Goal: Task Accomplishment & Management: Manage account settings

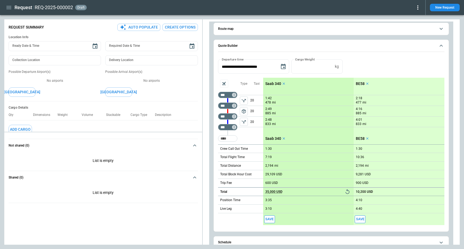
scroll to position [28, 0]
click at [348, 192] on icon "Reset" at bounding box center [347, 191] width 6 height 6
click at [214, 154] on div "**********" at bounding box center [330, 135] width 235 height 192
click at [7, 6] on icon "button" at bounding box center [8, 7] width 5 height 3
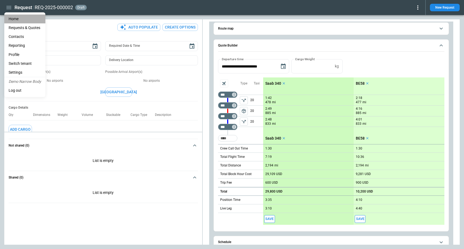
click at [21, 19] on li "Home" at bounding box center [24, 18] width 41 height 9
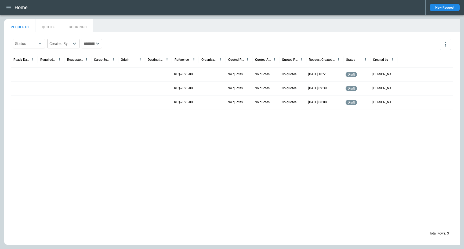
click at [9, 6] on icon "button" at bounding box center [8, 7] width 5 height 3
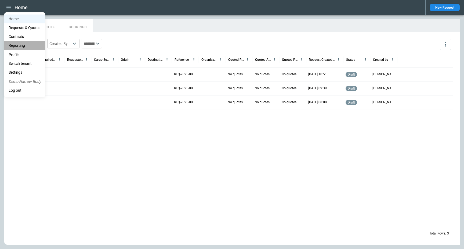
click at [21, 45] on li "Reporting" at bounding box center [24, 45] width 41 height 9
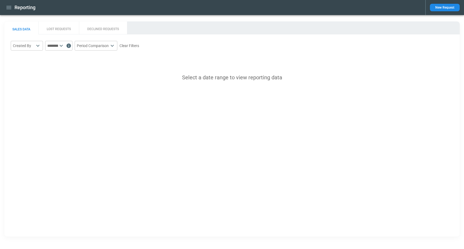
click at [10, 6] on icon "button" at bounding box center [8, 7] width 5 height 3
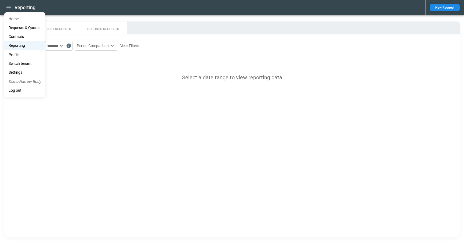
click at [15, 19] on li "Home" at bounding box center [24, 18] width 41 height 9
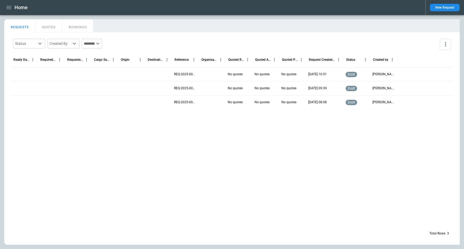
click at [103, 82] on div at bounding box center [104, 88] width 27 height 14
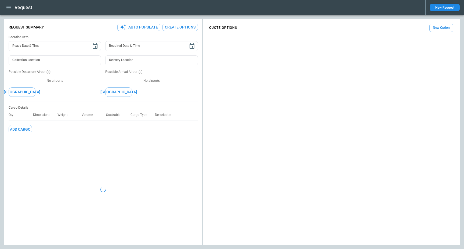
type textarea "*"
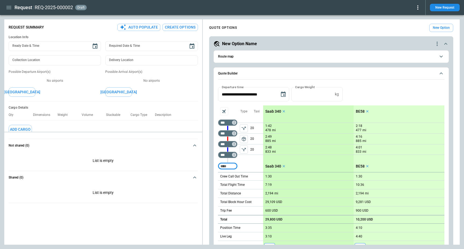
click at [417, 8] on icon at bounding box center [417, 7] width 1 height 4
click at [407, 24] on button "Lost" at bounding box center [412, 25] width 18 height 8
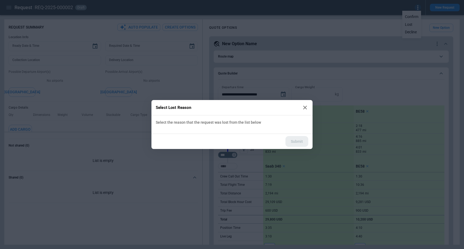
click at [307, 107] on icon at bounding box center [305, 107] width 6 height 6
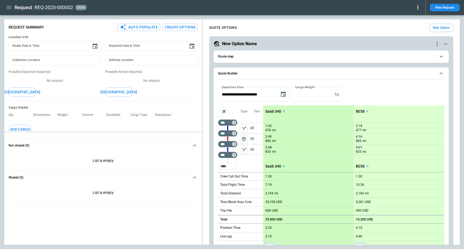
click at [419, 2] on div "Request REQ-2025-000002 draft New Request" at bounding box center [232, 7] width 464 height 15
click at [419, 6] on icon at bounding box center [417, 7] width 6 height 6
click at [406, 34] on button "Decline" at bounding box center [412, 32] width 18 height 8
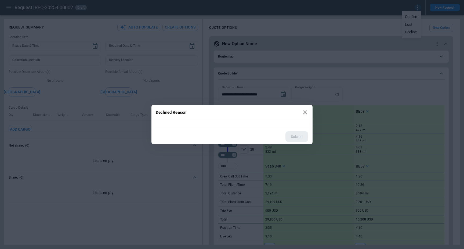
click at [303, 114] on icon at bounding box center [305, 112] width 4 height 4
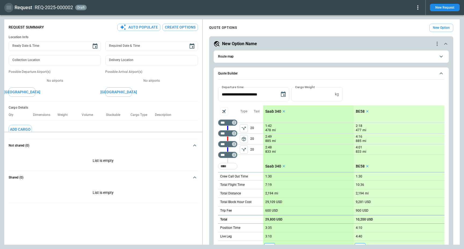
click at [9, 8] on icon "button" at bounding box center [9, 7] width 6 height 6
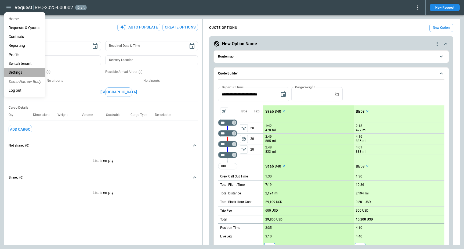
click at [27, 68] on li "Settings" at bounding box center [24, 72] width 41 height 9
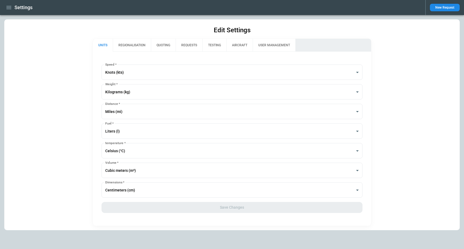
click at [160, 48] on button "QUOTING" at bounding box center [163, 45] width 25 height 13
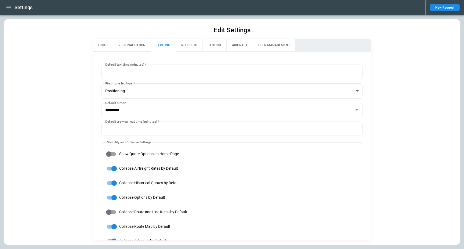
type input "**********"
click at [185, 48] on button "REQUESTS" at bounding box center [189, 45] width 27 height 13
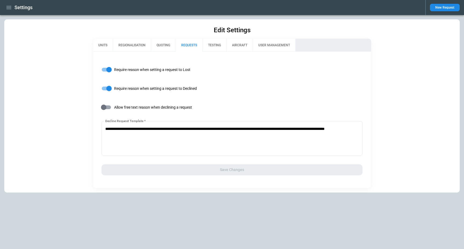
click at [149, 108] on span "Allow free text reason when declining a request" at bounding box center [153, 107] width 78 height 5
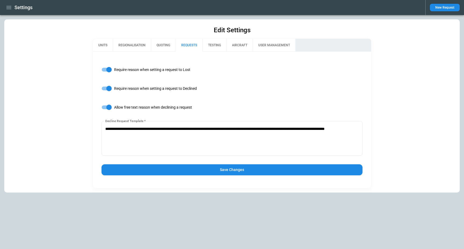
click at [239, 170] on button "Save Changes" at bounding box center [231, 169] width 261 height 11
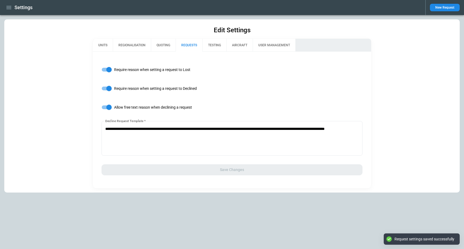
click at [240, 100] on div "**********" at bounding box center [232, 120] width 278 height 136
click at [239, 90] on label "Require reason when setting a request to Declined" at bounding box center [228, 88] width 260 height 10
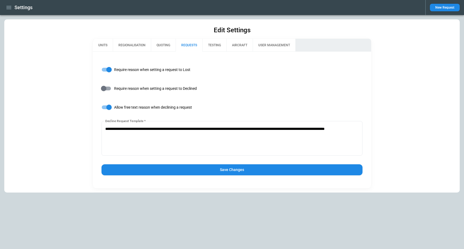
click at [197, 85] on label "Require reason when setting a request to Declined" at bounding box center [228, 88] width 260 height 10
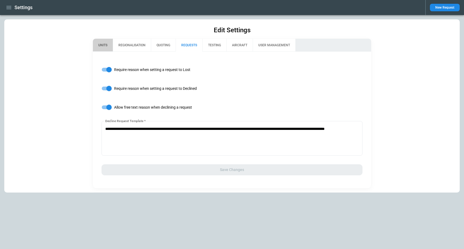
click at [103, 42] on button "UNITS" at bounding box center [103, 45] width 20 height 13
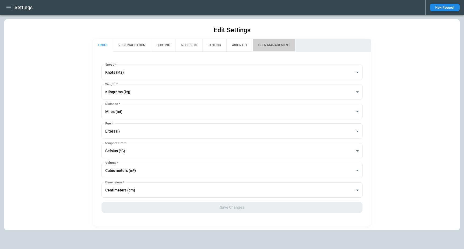
click at [279, 41] on button "USER MANAGEMENT" at bounding box center [274, 45] width 43 height 13
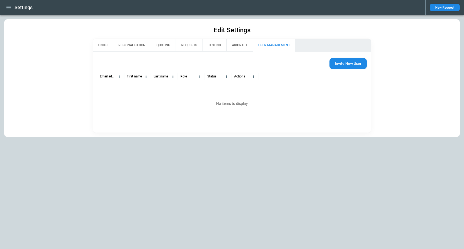
click at [11, 8] on icon "button" at bounding box center [9, 7] width 6 height 6
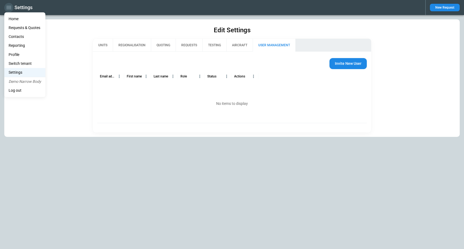
click at [11, 8] on div at bounding box center [232, 124] width 464 height 249
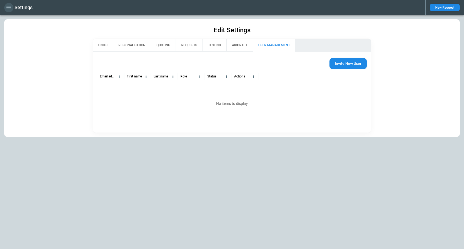
click at [10, 7] on icon "button" at bounding box center [8, 7] width 5 height 3
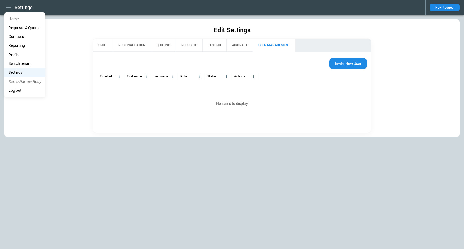
click at [29, 64] on li "Switch tenant" at bounding box center [24, 63] width 41 height 9
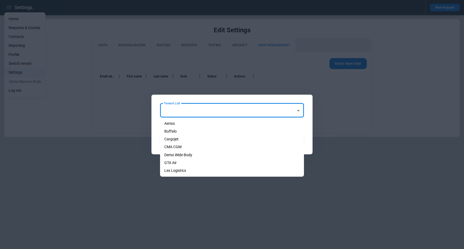
click at [193, 110] on input "Tenant List" at bounding box center [227, 109] width 131 height 9
click at [192, 152] on li "Demo Wide Body" at bounding box center [232, 155] width 144 height 8
type input "**********"
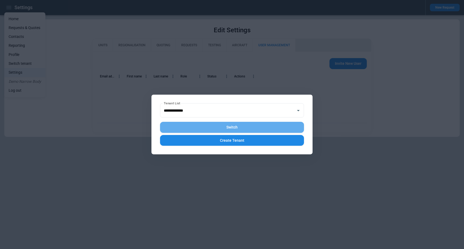
click at [219, 129] on button "Switch" at bounding box center [232, 127] width 144 height 11
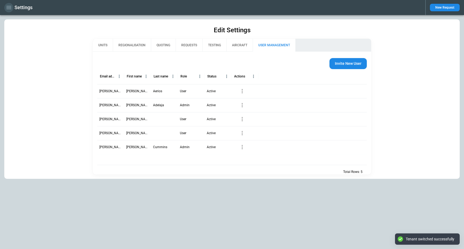
click at [8, 8] on icon "button" at bounding box center [8, 7] width 5 height 3
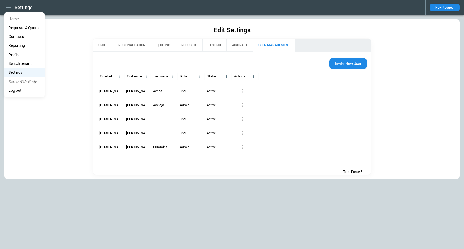
click at [140, 42] on div at bounding box center [232, 124] width 464 height 249
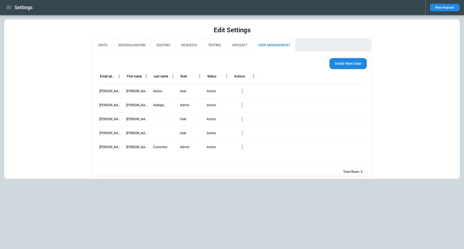
click at [165, 44] on button "QUOTING" at bounding box center [163, 45] width 25 height 13
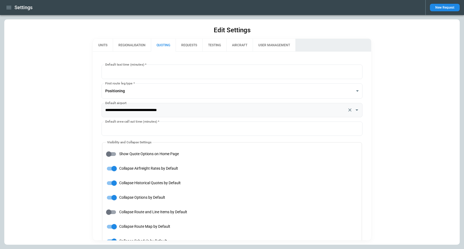
click at [121, 109] on input "**********" at bounding box center [224, 109] width 241 height 9
type input "**********"
click at [74, 140] on div "**********" at bounding box center [231, 131] width 455 height 225
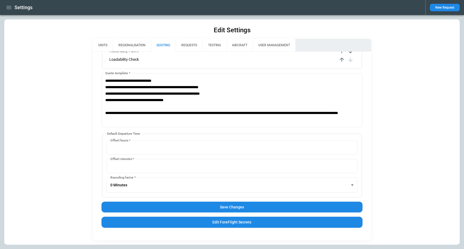
click at [217, 208] on button "Save Changes" at bounding box center [231, 206] width 261 height 11
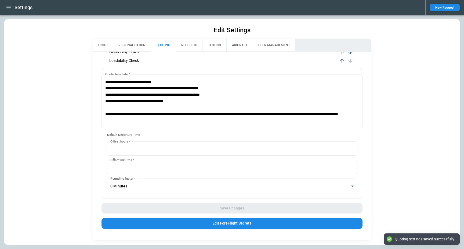
scroll to position [355, 0]
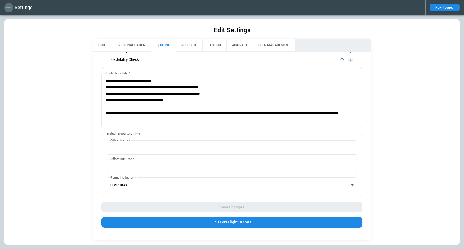
click at [8, 8] on icon "button" at bounding box center [9, 7] width 6 height 6
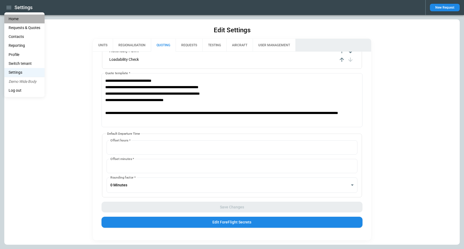
click at [25, 15] on li "Home" at bounding box center [24, 18] width 40 height 9
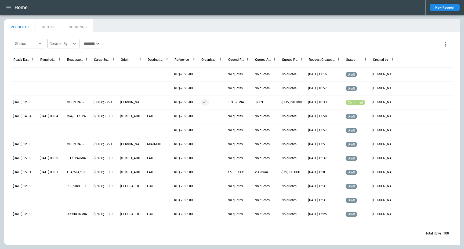
click at [26, 74] on div at bounding box center [24, 74] width 27 height 14
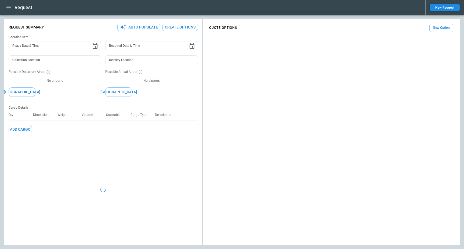
type textarea "*"
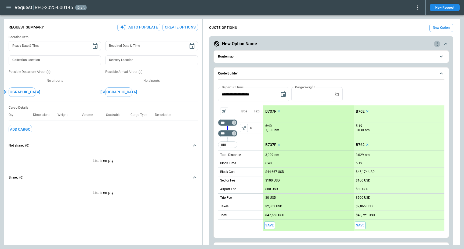
click at [437, 42] on icon "quote-option-actions" at bounding box center [436, 44] width 1 height 4
click at [420, 78] on li "Delete Quote Option" at bounding box center [416, 76] width 47 height 8
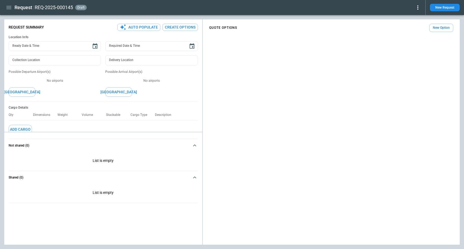
click at [439, 29] on button "New Option" at bounding box center [441, 28] width 24 height 8
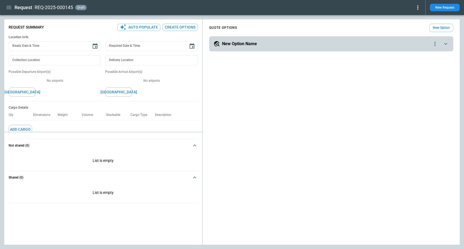
click at [264, 42] on div "New Option Name" at bounding box center [322, 44] width 218 height 6
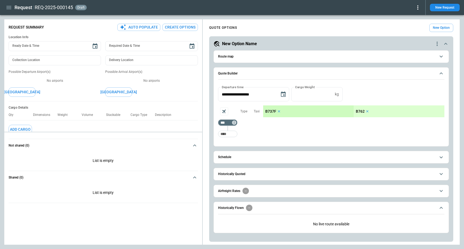
click at [9, 7] on icon "button" at bounding box center [8, 7] width 5 height 3
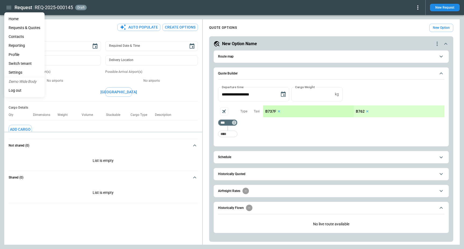
click at [22, 71] on li "Settings" at bounding box center [24, 72] width 40 height 9
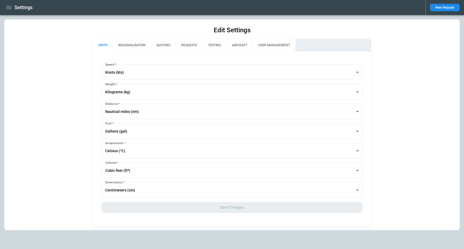
click at [235, 46] on button "AIRCRAFT" at bounding box center [239, 45] width 26 height 13
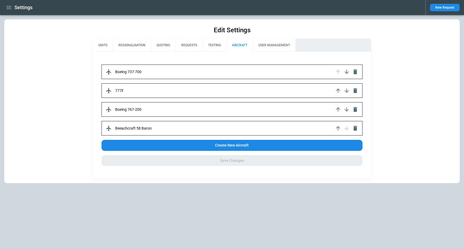
click at [123, 57] on div "Boeing 737-700 777F Boeing 767-200 Beeachcraft 58 Baron Create New Aircraft Sav…" at bounding box center [232, 115] width 278 height 127
click at [140, 61] on div "Boeing 737-700 777F Boeing 767-200 Beeachcraft 58 Baron Create New Aircraft Sav…" at bounding box center [232, 115] width 278 height 127
click at [158, 60] on div "Boeing 737-700 777F Boeing 767-200 Beeachcraft 58 Baron Create New Aircraft Sav…" at bounding box center [232, 115] width 278 height 127
click at [236, 46] on button "AIRCRAFT" at bounding box center [239, 45] width 26 height 13
click at [8, 9] on icon "button" at bounding box center [8, 7] width 5 height 3
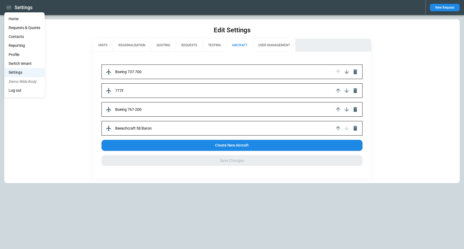
click at [15, 18] on li "Home" at bounding box center [24, 18] width 40 height 9
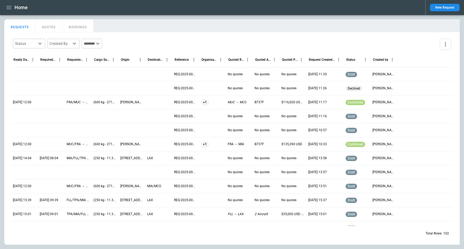
click at [9, 8] on icon "button" at bounding box center [9, 7] width 6 height 6
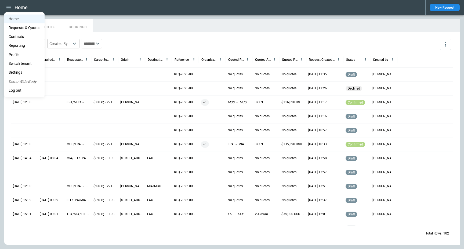
click at [33, 64] on li "Switch tenant" at bounding box center [24, 63] width 40 height 9
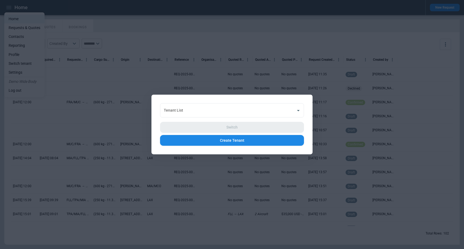
click at [256, 19] on div at bounding box center [232, 124] width 464 height 249
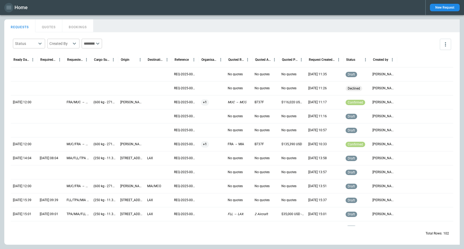
click at [8, 10] on icon "button" at bounding box center [9, 7] width 6 height 6
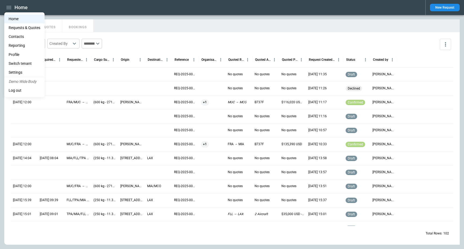
click at [15, 72] on li "Settings" at bounding box center [24, 72] width 40 height 9
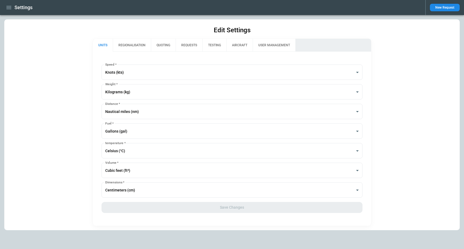
click at [232, 43] on button "AIRCRAFT" at bounding box center [239, 45] width 26 height 13
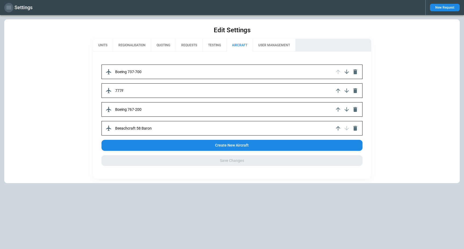
click at [8, 7] on icon "button" at bounding box center [9, 7] width 6 height 6
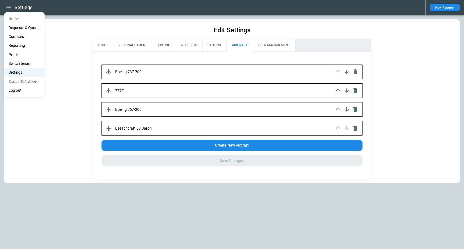
click at [24, 64] on li "Switch tenant" at bounding box center [24, 63] width 40 height 9
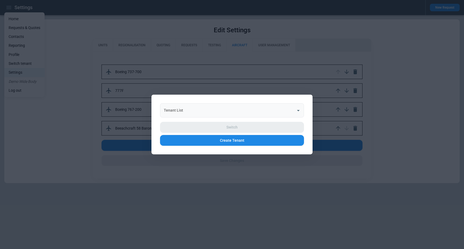
click at [179, 109] on input "Tenant List" at bounding box center [227, 109] width 131 height 9
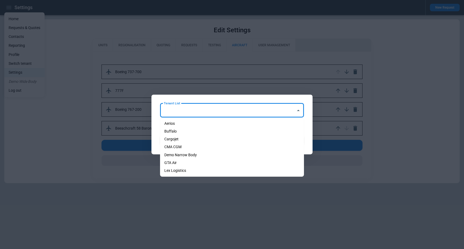
click at [45, 103] on div at bounding box center [232, 124] width 464 height 249
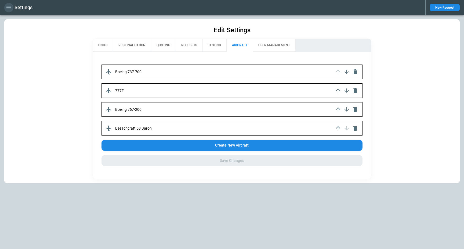
click at [7, 5] on icon "button" at bounding box center [9, 7] width 6 height 6
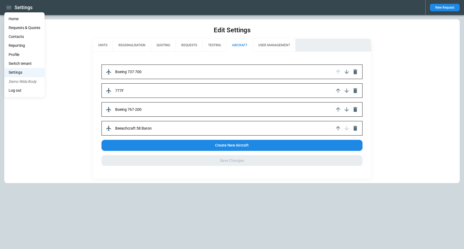
click at [22, 18] on li "Home" at bounding box center [24, 18] width 40 height 9
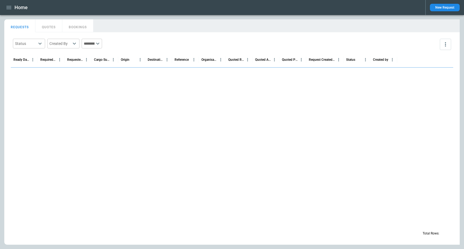
click at [151, 18] on main "FindBorderBarSize REQUESTS QUOTES BOOKINGS Status ​ Created By ​ ​ Ready Date &…" at bounding box center [232, 131] width 464 height 233
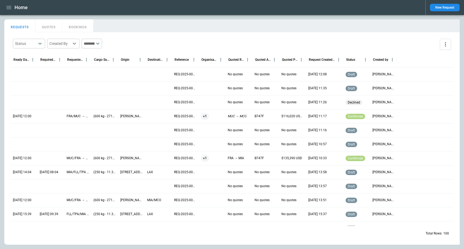
click at [6, 6] on icon "button" at bounding box center [9, 7] width 6 height 6
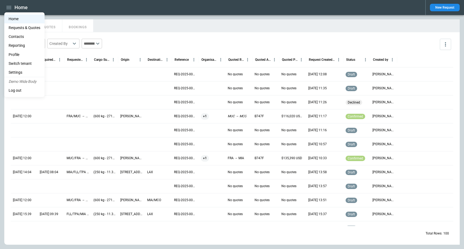
click at [63, 7] on div at bounding box center [232, 124] width 464 height 249
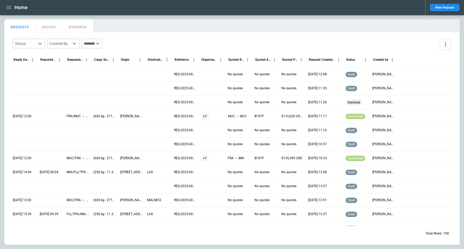
click at [119, 12] on div "Home New Request" at bounding box center [232, 7] width 464 height 15
click at [106, 17] on main "FindBorderBarSize REQUESTS QUOTES BOOKINGS Status ​ Created By ​ ​ Ready Date &…" at bounding box center [232, 131] width 464 height 233
click at [170, 7] on div "Home" at bounding box center [212, 7] width 417 height 9
click at [13, 8] on button "button" at bounding box center [8, 7] width 9 height 9
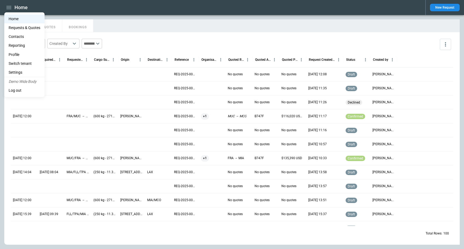
click at [19, 69] on li "Settings" at bounding box center [24, 72] width 40 height 9
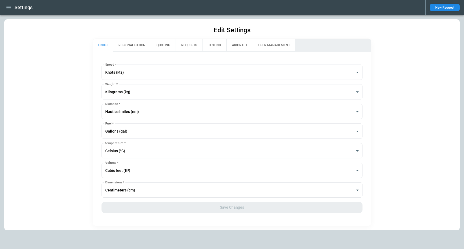
click at [133, 49] on button "REGIONALISATION" at bounding box center [132, 45] width 38 height 13
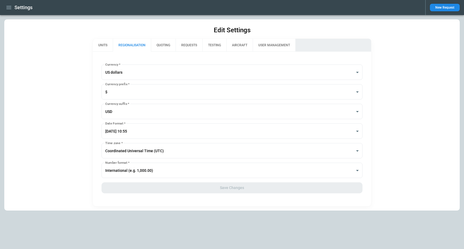
click at [157, 42] on button "QUOTING" at bounding box center [163, 45] width 25 height 13
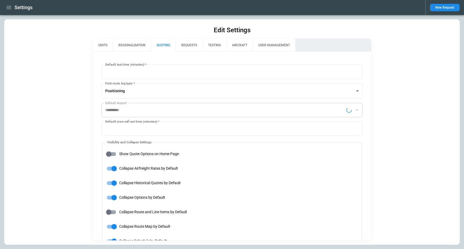
type input "**********"
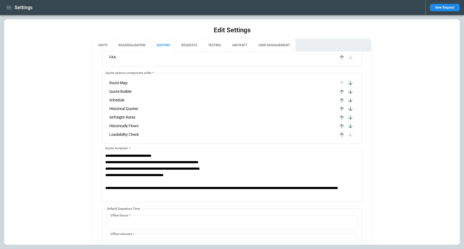
scroll to position [355, 0]
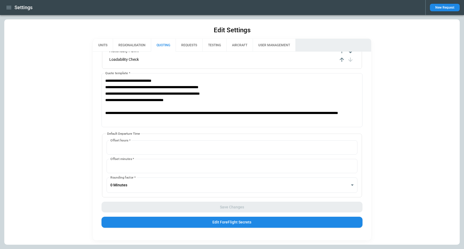
click at [193, 45] on button "REQUESTS" at bounding box center [189, 45] width 27 height 13
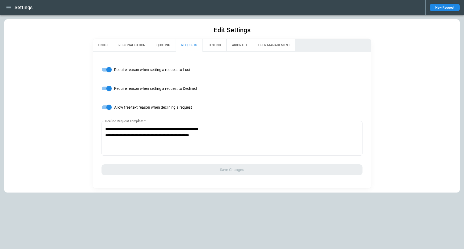
click at [215, 46] on button "TESTING" at bounding box center [214, 45] width 24 height 13
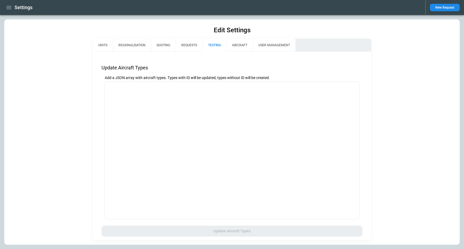
click at [233, 46] on button "AIRCRAFT" at bounding box center [239, 45] width 26 height 13
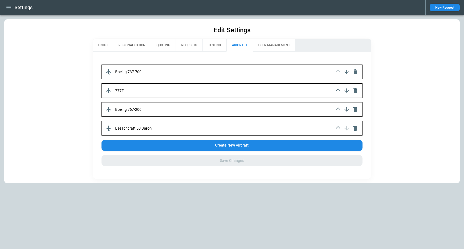
click at [12, 8] on button "button" at bounding box center [8, 7] width 9 height 9
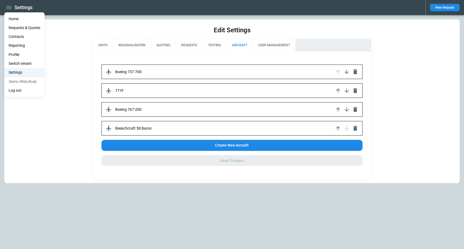
click at [21, 57] on li "Profile" at bounding box center [24, 54] width 40 height 9
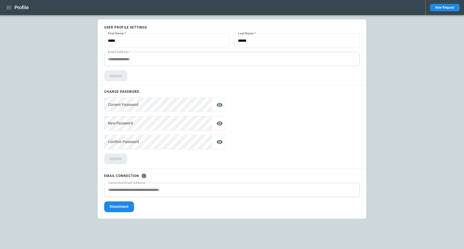
click at [49, 165] on div "**********" at bounding box center [232, 131] width 464 height 233
click at [9, 7] on icon "button" at bounding box center [9, 7] width 6 height 6
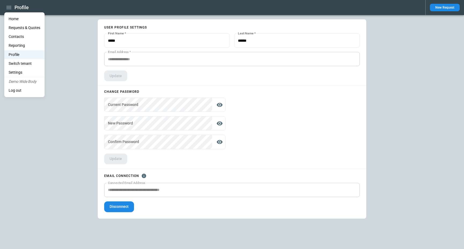
click at [66, 129] on div at bounding box center [232, 124] width 464 height 249
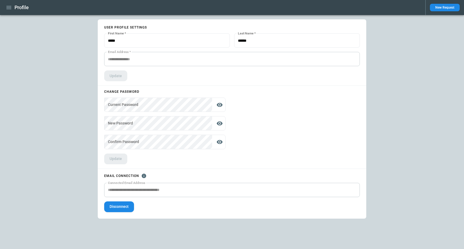
click at [122, 208] on button "Disconnect" at bounding box center [119, 206] width 30 height 11
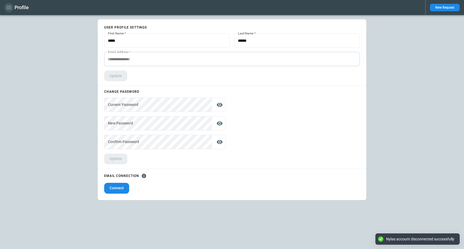
click at [9, 9] on icon "button" at bounding box center [8, 7] width 5 height 3
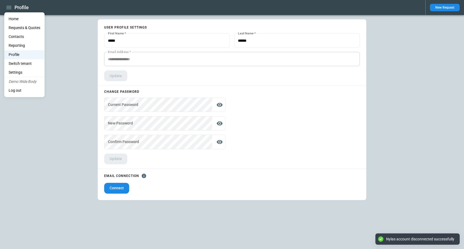
click at [28, 64] on li "Switch tenant" at bounding box center [24, 63] width 40 height 9
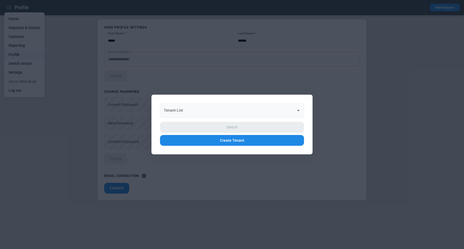
click at [199, 116] on div "Tenant List" at bounding box center [232, 110] width 144 height 14
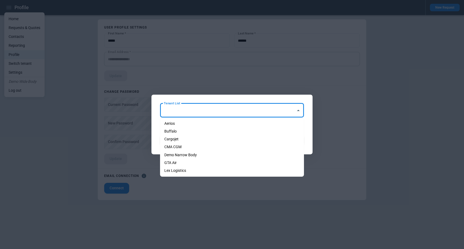
click at [193, 152] on li "Demo Narrow Body" at bounding box center [232, 155] width 144 height 8
type input "**********"
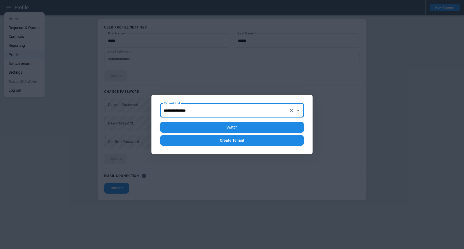
click at [212, 127] on button "Switch" at bounding box center [232, 127] width 144 height 11
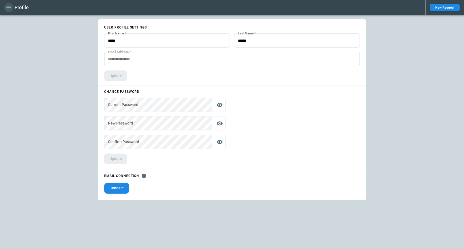
click at [9, 9] on icon "button" at bounding box center [9, 7] width 6 height 6
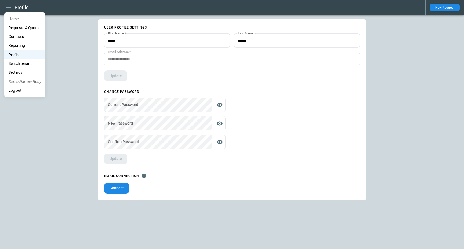
click at [74, 147] on div at bounding box center [232, 124] width 464 height 249
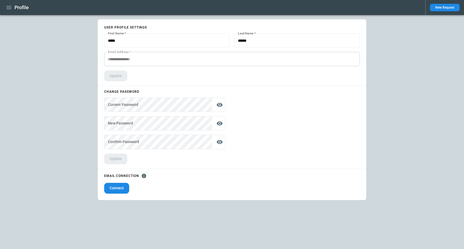
click at [119, 189] on button "Connect" at bounding box center [116, 187] width 25 height 11
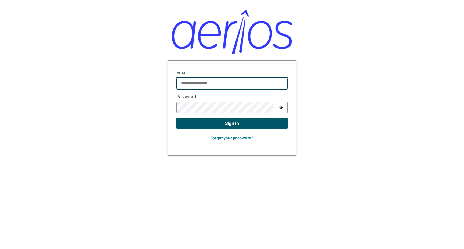
type input "**********"
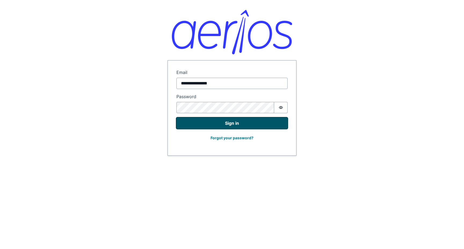
click at [214, 127] on button "Sign in" at bounding box center [231, 122] width 111 height 11
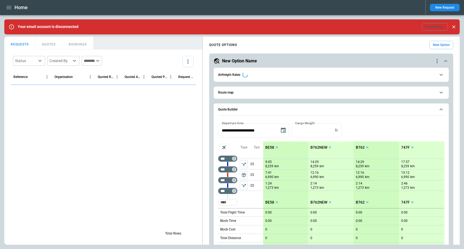
scroll to position [475, 0]
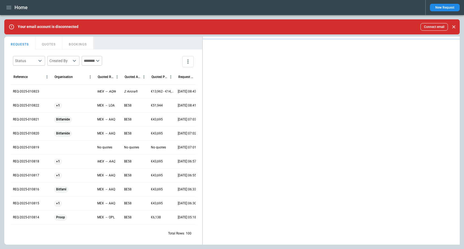
click at [452, 27] on icon "Close" at bounding box center [453, 26] width 5 height 5
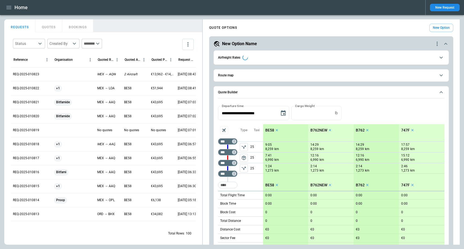
type input "**********"
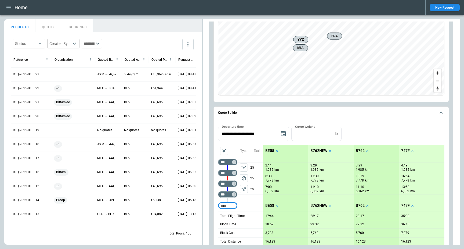
scroll to position [528, 0]
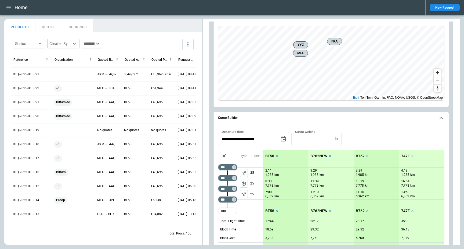
click at [32, 71] on div "REQ-2025-010823" at bounding box center [31, 74] width 41 height 14
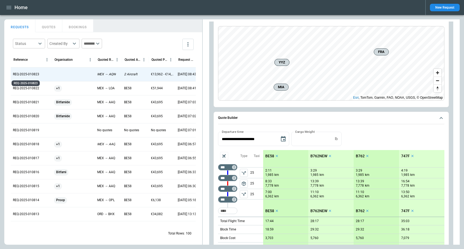
click at [26, 75] on p "REQ-2025-010823" at bounding box center [26, 74] width 26 height 5
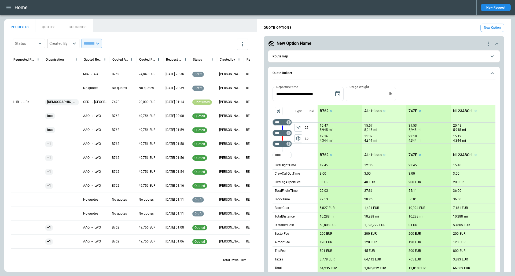
scroll to position [68, 0]
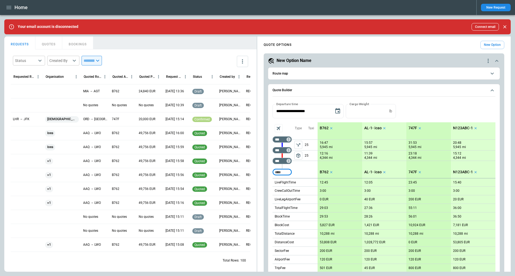
click at [14, 92] on div at bounding box center [27, 91] width 32 height 14
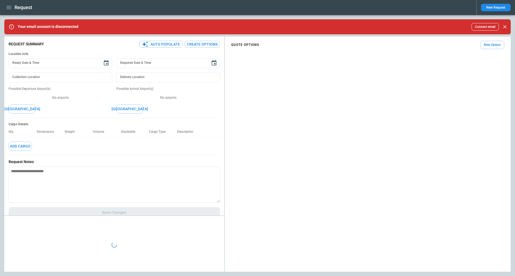
type textarea "*"
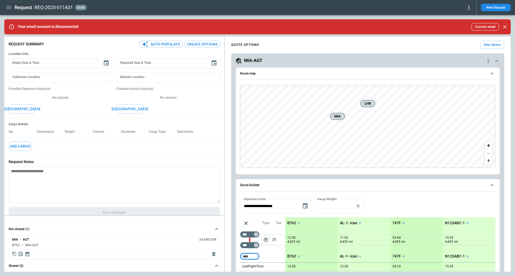
scroll to position [5, 0]
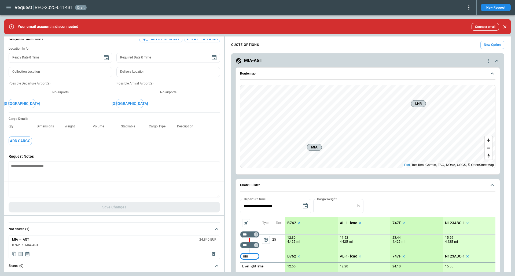
click at [123, 177] on div "**********" at bounding box center [257, 153] width 507 height 235
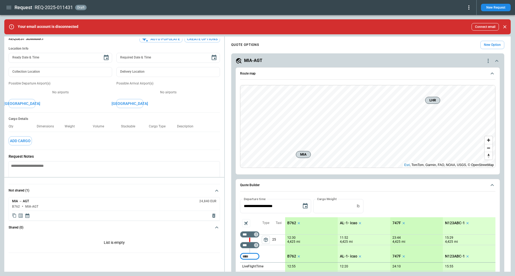
scroll to position [0, 0]
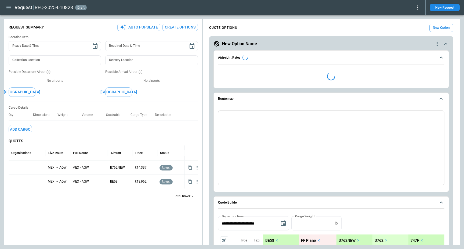
type textarea "*"
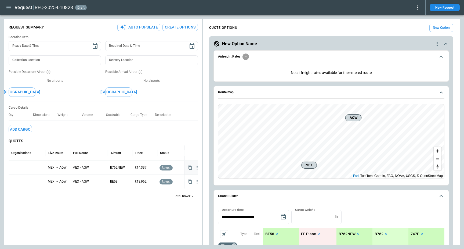
click at [197, 166] on icon "button" at bounding box center [197, 167] width 1 height 3
click at [196, 184] on icon "button" at bounding box center [197, 181] width 5 height 5
click at [196, 167] on icon "button" at bounding box center [197, 167] width 5 height 5
click at [127, 167] on div "B762NEW" at bounding box center [120, 167] width 25 height 14
click at [42, 169] on div at bounding box center [27, 167] width 33 height 9
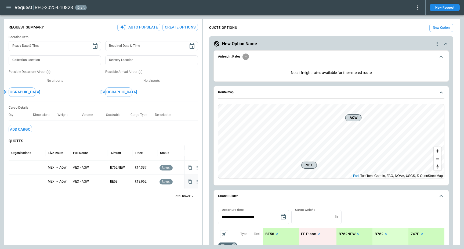
click at [40, 178] on div at bounding box center [27, 181] width 33 height 9
click at [188, 181] on icon "button" at bounding box center [190, 181] width 5 height 5
click at [196, 170] on icon "button" at bounding box center [197, 167] width 5 height 5
click at [98, 170] on div "MEX - AQW" at bounding box center [89, 167] width 38 height 14
click at [273, 42] on div "New Option Name" at bounding box center [323, 44] width 220 height 6
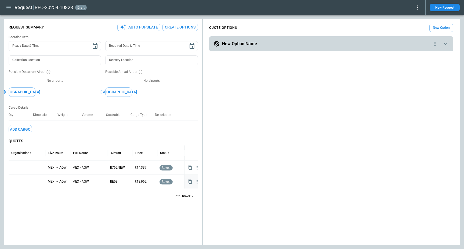
click at [11, 6] on icon "button" at bounding box center [8, 7] width 5 height 3
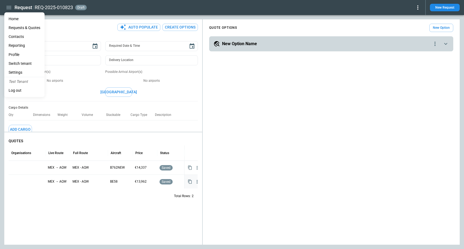
click at [19, 72] on li "Settings" at bounding box center [24, 72] width 40 height 9
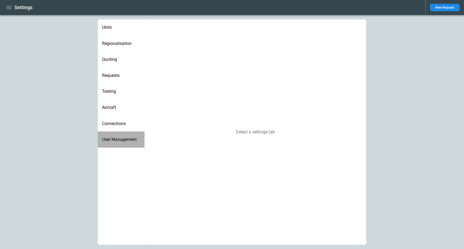
click at [116, 133] on div "User Management" at bounding box center [121, 139] width 47 height 16
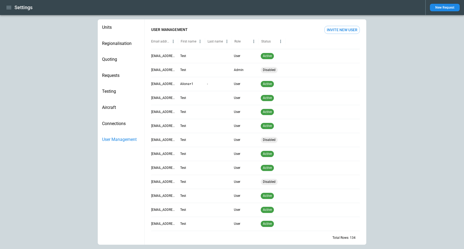
click at [116, 125] on span "Connections" at bounding box center [121, 123] width 38 height 5
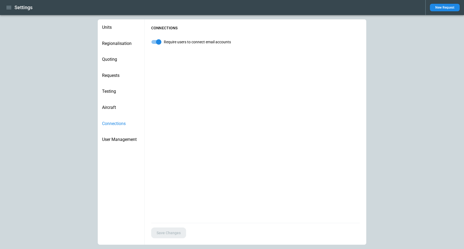
click at [116, 108] on span "Aircraft" at bounding box center [121, 107] width 38 height 5
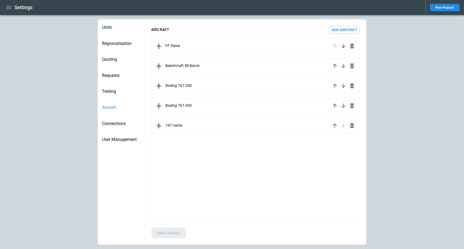
click at [116, 92] on span "Testing" at bounding box center [121, 91] width 38 height 5
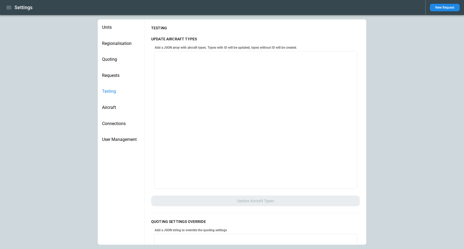
click at [120, 77] on span "Requests" at bounding box center [121, 75] width 38 height 5
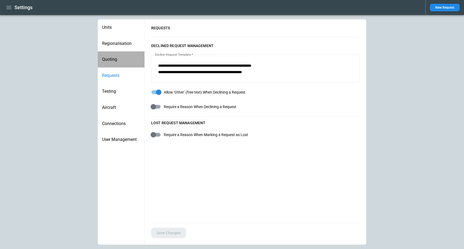
click at [119, 59] on span "Quoting" at bounding box center [121, 59] width 38 height 5
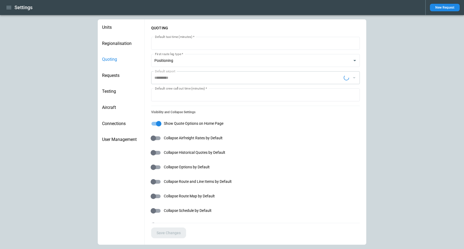
type input "**********"
click at [121, 38] on div "Regionalisation" at bounding box center [121, 43] width 47 height 16
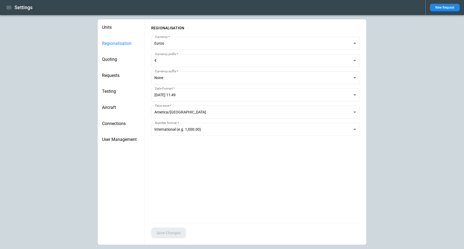
click at [110, 23] on div "Units" at bounding box center [121, 27] width 47 height 16
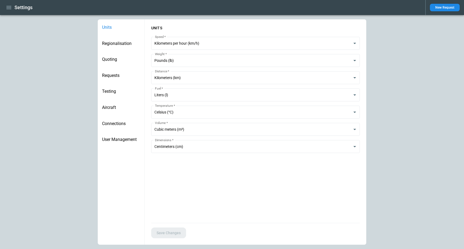
click at [9, 6] on icon "button" at bounding box center [9, 7] width 6 height 6
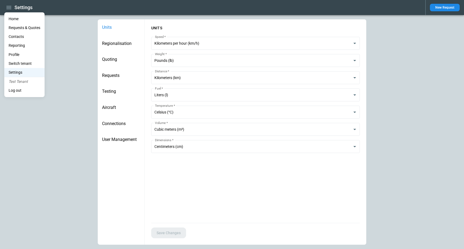
click at [20, 16] on li "Home" at bounding box center [24, 18] width 40 height 9
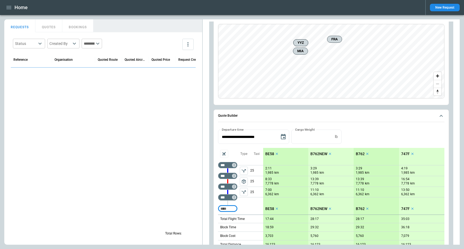
scroll to position [528, 0]
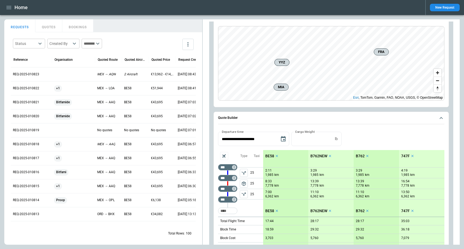
click at [257, 208] on div "Taxi 25 25 25" at bounding box center [256, 183] width 13 height 67
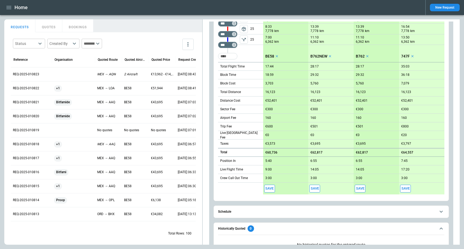
scroll to position [727, 0]
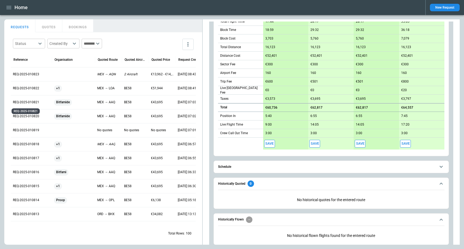
click at [28, 100] on p "REQ-2025-010821" at bounding box center [26, 102] width 26 height 5
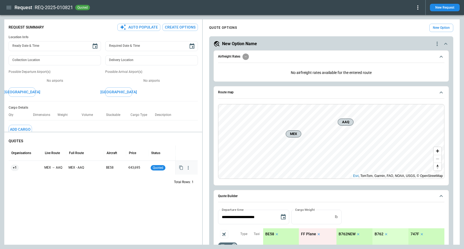
click at [189, 167] on icon "button" at bounding box center [187, 167] width 5 height 5
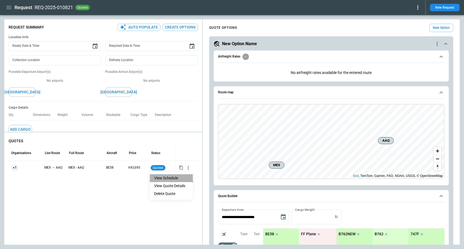
click at [173, 177] on li "View Schedule" at bounding box center [171, 178] width 43 height 8
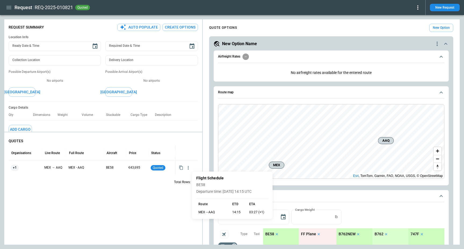
click at [167, 206] on div at bounding box center [232, 124] width 464 height 249
click at [187, 169] on icon "button" at bounding box center [187, 167] width 5 height 5
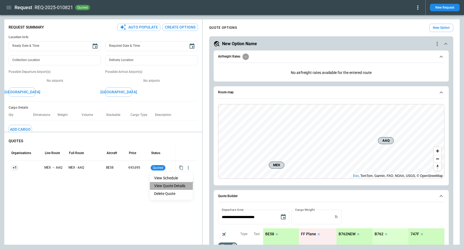
click at [173, 188] on li "View Quote Details" at bounding box center [171, 186] width 43 height 8
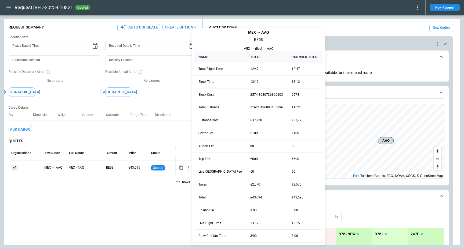
click at [150, 206] on div at bounding box center [232, 124] width 464 height 249
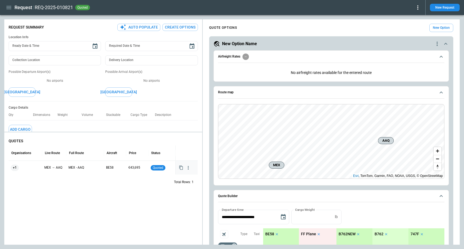
click at [189, 166] on icon "button" at bounding box center [187, 167] width 5 height 5
click at [118, 186] on div at bounding box center [232, 124] width 464 height 249
click at [154, 166] on span "quoted" at bounding box center [158, 168] width 13 height 4
click at [13, 167] on span "+1" at bounding box center [15, 167] width 8 height 14
drag, startPoint x: 43, startPoint y: 151, endPoint x: 49, endPoint y: 151, distance: 6.2
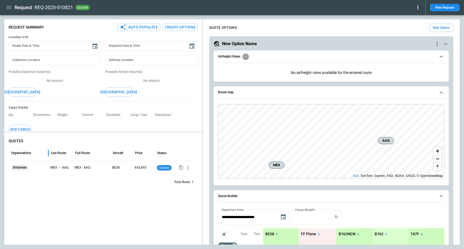
click at [49, 151] on div at bounding box center [48, 152] width 3 height 15
click at [46, 163] on div "Bitfamide" at bounding box center [28, 167] width 35 height 9
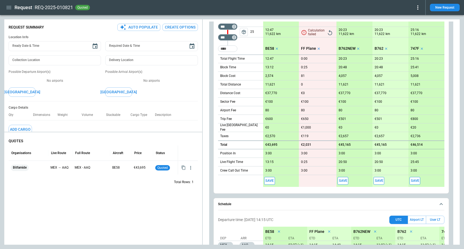
scroll to position [206, 0]
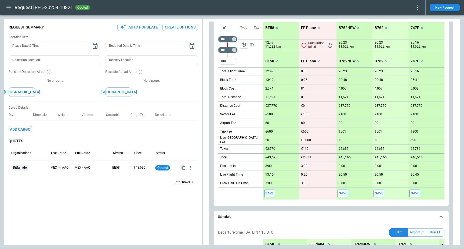
click at [378, 192] on button "Save" at bounding box center [378, 193] width 11 height 8
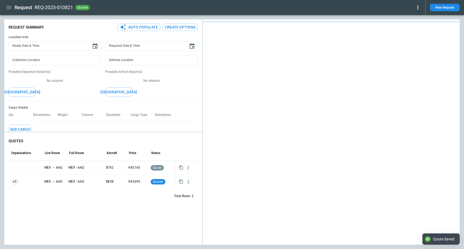
type textarea "*"
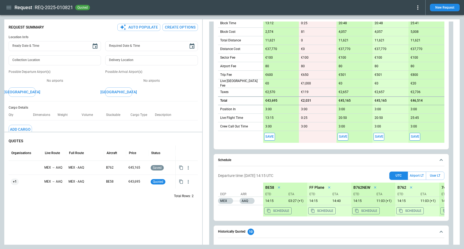
scroll to position [290, 0]
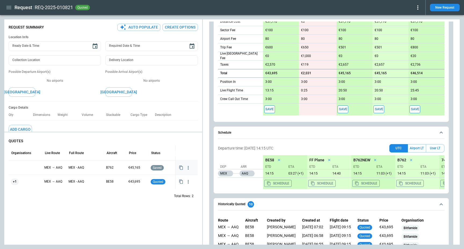
click at [42, 173] on div "MEX → AAQ" at bounding box center [54, 167] width 24 height 14
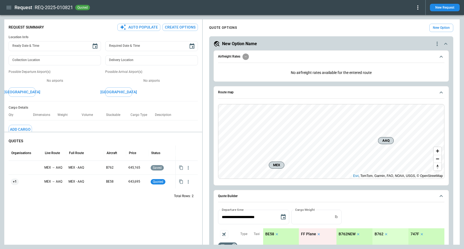
click at [378, 221] on div "**********" at bounding box center [331, 216] width 226 height 14
click at [74, 217] on div "QUOTES Organisations Live Route Full Route Aircraft Price Status MEX → AAQ MEX …" at bounding box center [103, 189] width 198 height 110
click at [9, 7] on icon "button" at bounding box center [9, 7] width 6 height 6
click at [14, 17] on li "Home" at bounding box center [24, 18] width 40 height 9
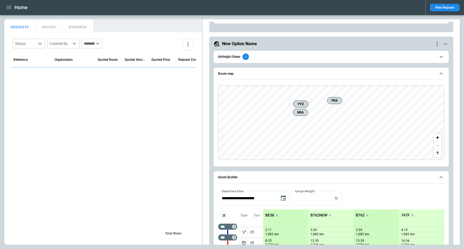
scroll to position [528, 0]
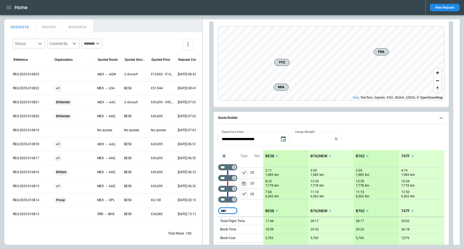
click at [354, 134] on div "**********" at bounding box center [331, 139] width 226 height 14
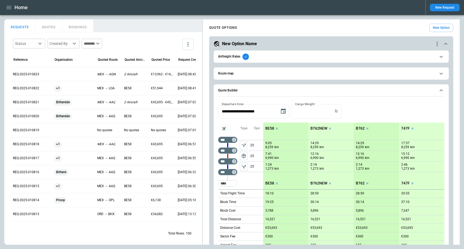
scroll to position [528, 0]
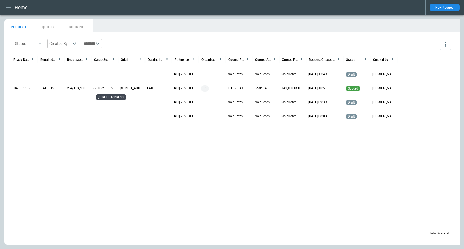
click at [130, 88] on p "[STREET_ADDRESS]" at bounding box center [131, 88] width 23 height 5
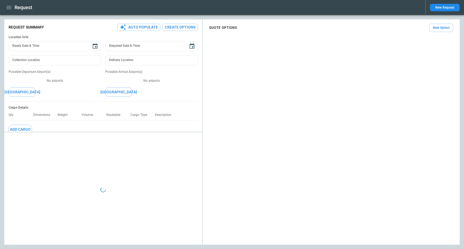
type input "**********"
type input "***"
type textarea "*"
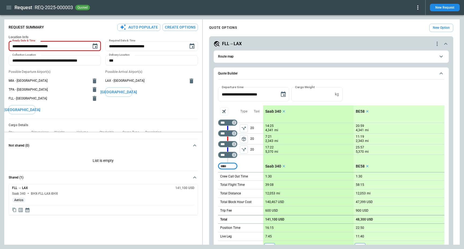
click at [145, 109] on div "Possible Arrival Airport(s) LAX - [GEOGRAPHIC_DATA] Add Airport" at bounding box center [151, 92] width 92 height 45
click at [135, 154] on div "**********" at bounding box center [231, 131] width 455 height 225
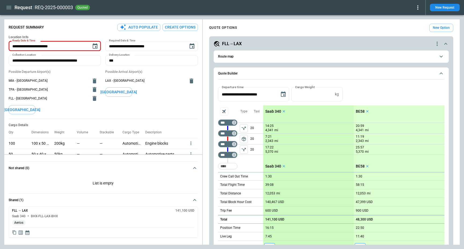
click at [11, 6] on icon "button" at bounding box center [9, 7] width 6 height 6
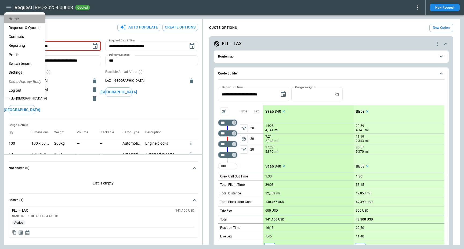
click at [18, 16] on li "Home" at bounding box center [24, 18] width 41 height 9
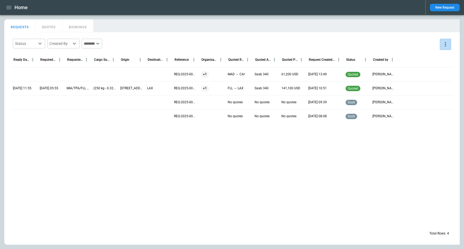
click at [450, 43] on button "more" at bounding box center [445, 44] width 11 height 11
click at [432, 62] on div "View Settings" at bounding box center [429, 65] width 36 height 6
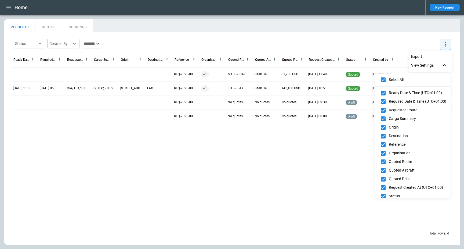
click at [197, 26] on div at bounding box center [232, 124] width 464 height 249
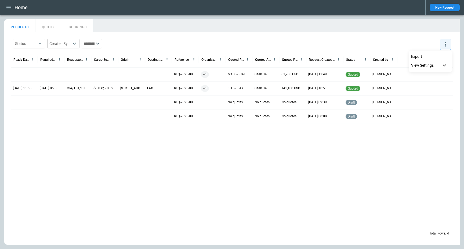
drag, startPoint x: 176, startPoint y: 59, endPoint x: 185, endPoint y: 60, distance: 8.9
click at [185, 60] on div at bounding box center [232, 124] width 464 height 249
click at [446, 46] on icon "more" at bounding box center [445, 44] width 6 height 6
click at [434, 64] on div "View Settings" at bounding box center [429, 65] width 36 height 6
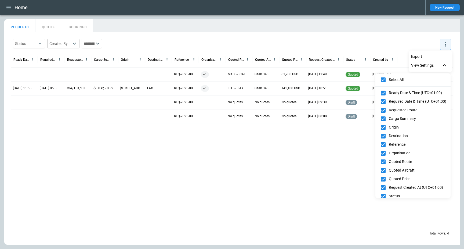
scroll to position [13, 0]
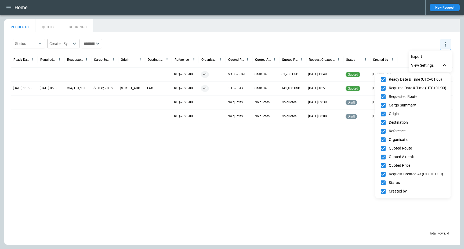
click at [389, 46] on div at bounding box center [232, 124] width 464 height 249
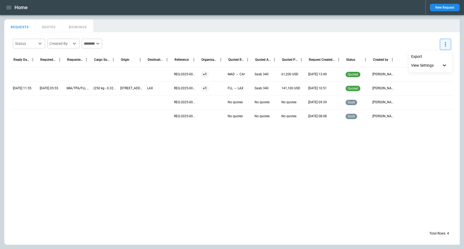
click at [427, 56] on li "Export" at bounding box center [430, 57] width 43 height 8
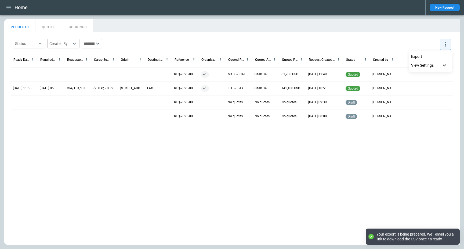
click at [351, 209] on div at bounding box center [232, 124] width 464 height 249
click at [6, 5] on icon "button" at bounding box center [9, 7] width 6 height 6
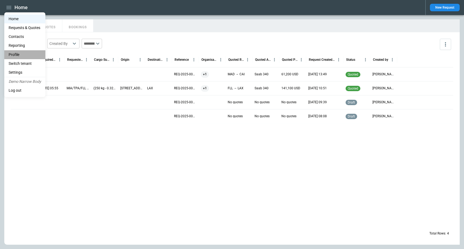
click at [27, 53] on li "Profile" at bounding box center [24, 54] width 41 height 9
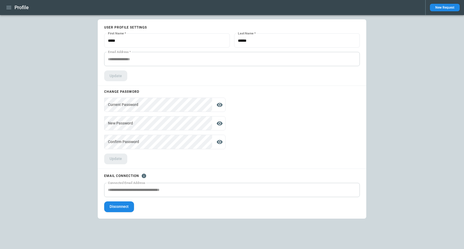
click at [6, 9] on icon "button" at bounding box center [8, 7] width 5 height 3
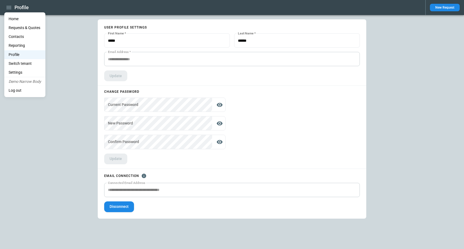
click at [19, 22] on li "Home" at bounding box center [24, 18] width 41 height 9
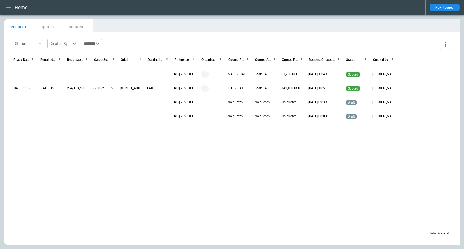
click at [96, 141] on div at bounding box center [232, 174] width 442 height 103
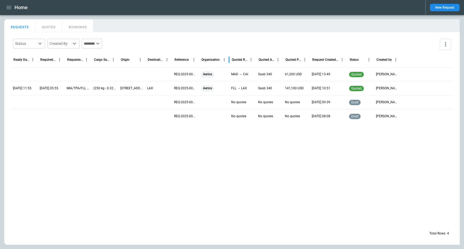
drag, startPoint x: 224, startPoint y: 61, endPoint x: 228, endPoint y: 62, distance: 3.7
click at [228, 62] on div at bounding box center [229, 59] width 3 height 15
click at [449, 43] on button "more" at bounding box center [445, 44] width 11 height 11
click at [424, 66] on p "View Settings" at bounding box center [422, 65] width 23 height 5
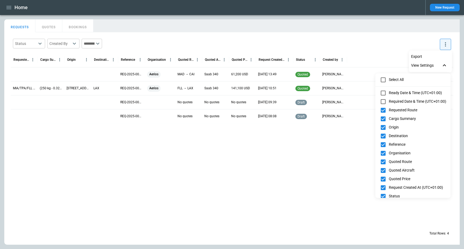
click at [181, 210] on div at bounding box center [232, 124] width 464 height 249
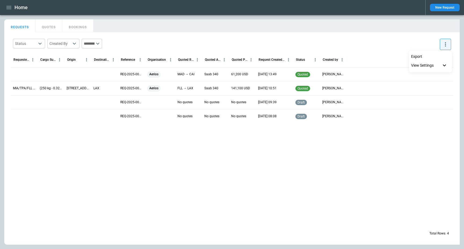
click at [65, 57] on div at bounding box center [232, 124] width 464 height 249
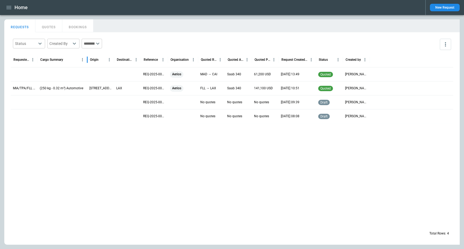
drag, startPoint x: 64, startPoint y: 60, endPoint x: 87, endPoint y: 60, distance: 23.3
click at [87, 60] on div at bounding box center [87, 59] width 3 height 15
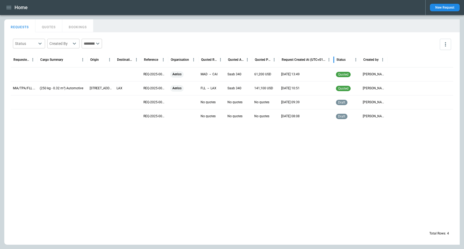
drag, startPoint x: 316, startPoint y: 58, endPoint x: 333, endPoint y: 58, distance: 17.2
click at [333, 58] on div at bounding box center [333, 59] width 3 height 15
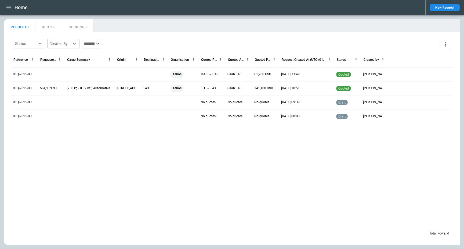
click at [80, 134] on div at bounding box center [232, 174] width 442 height 103
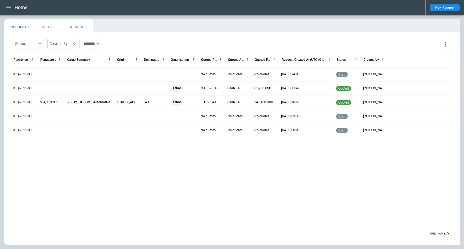
click at [144, 105] on div "LAX" at bounding box center [154, 102] width 27 height 14
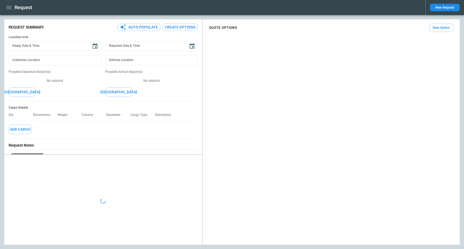
type input "**********"
type input "***"
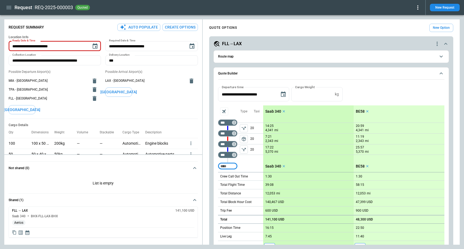
click at [419, 8] on icon at bounding box center [417, 7] width 6 height 6
click at [415, 33] on button "Decline" at bounding box center [412, 32] width 18 height 8
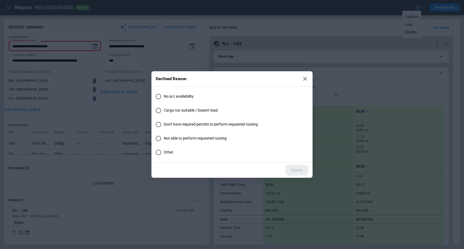
click at [199, 109] on span "Cargo not suitable / Doesn't load" at bounding box center [191, 110] width 54 height 5
click at [294, 161] on div "No a/c availability Cargo not suitable / Doesn't load Don't have required permi…" at bounding box center [231, 124] width 161 height 76
click at [294, 168] on button "Submit" at bounding box center [296, 170] width 23 height 11
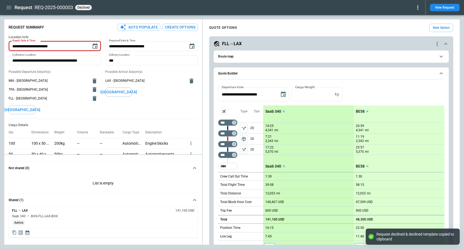
type textarea "*"
click at [9, 5] on icon "button" at bounding box center [9, 7] width 6 height 6
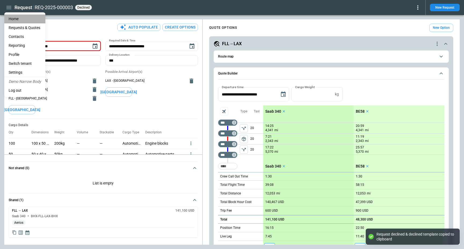
click at [14, 17] on li "Home" at bounding box center [24, 18] width 41 height 9
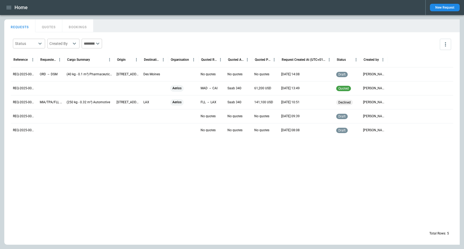
click at [92, 112] on div at bounding box center [89, 116] width 50 height 14
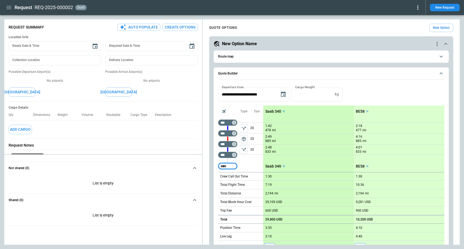
click at [414, 8] on div "REQ-2025-000002 draft" at bounding box center [228, 7] width 386 height 6
click at [416, 9] on icon at bounding box center [417, 7] width 6 height 6
click at [410, 24] on button "Lost" at bounding box center [412, 25] width 18 height 8
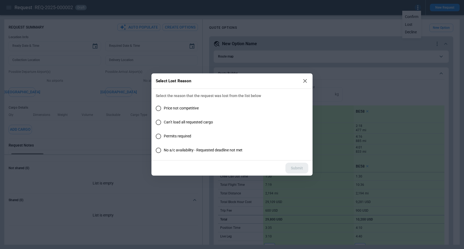
click at [174, 122] on span "Can’t load all requested cargo" at bounding box center [188, 122] width 49 height 5
click at [298, 169] on button "Submit" at bounding box center [296, 167] width 23 height 11
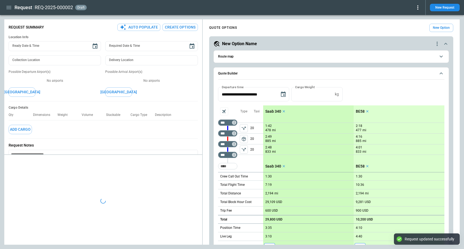
type textarea "*"
click at [9, 8] on icon "button" at bounding box center [9, 7] width 6 height 6
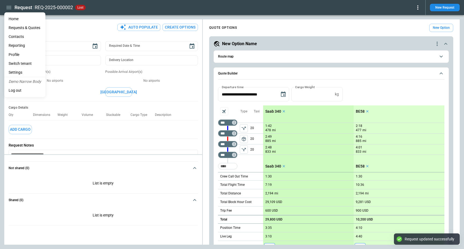
click at [15, 22] on li "Home" at bounding box center [24, 18] width 41 height 9
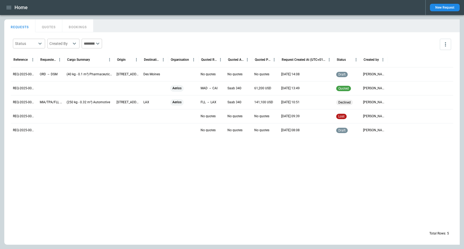
click at [255, 16] on main "FindBorderBarSize REQUESTS QUOTES BOOKINGS Status ​ Created By ​ ​ Reference Re…" at bounding box center [232, 131] width 464 height 233
click at [8, 6] on icon "button" at bounding box center [8, 7] width 5 height 3
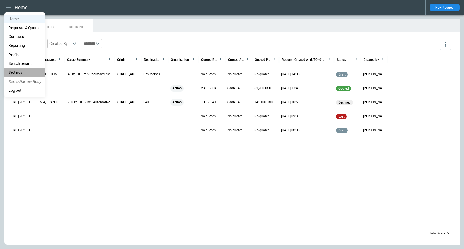
click at [25, 70] on li "Settings" at bounding box center [24, 72] width 41 height 9
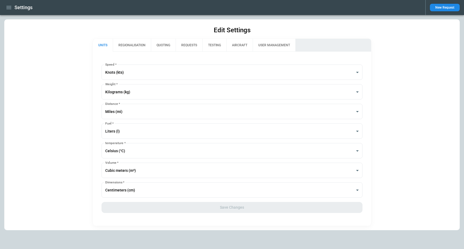
click at [236, 39] on button "AIRCRAFT" at bounding box center [239, 45] width 26 height 13
click at [238, 45] on button "AIRCRAFT" at bounding box center [239, 45] width 26 height 13
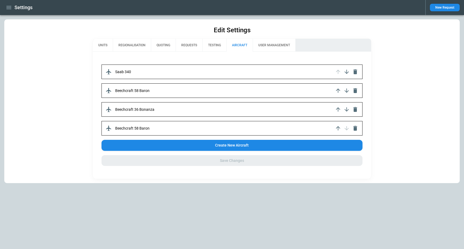
click at [347, 225] on main "Edit Settings UNITS REGIONALISATION QUOTING REQUESTS TESTING AIRCRAFT USER MANA…" at bounding box center [232, 131] width 464 height 233
click at [52, 148] on div "Edit Settings UNITS REGIONALISATION QUOTING REQUESTS TESTING AIRCRAFT USER MANA…" at bounding box center [231, 100] width 455 height 163
click at [9, 6] on icon "button" at bounding box center [8, 7] width 5 height 3
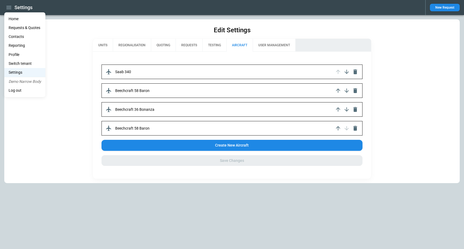
click at [16, 18] on li "Home" at bounding box center [24, 18] width 41 height 9
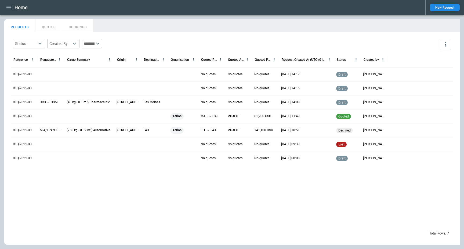
click at [151, 21] on div "REQUESTS QUOTES BOOKINGS" at bounding box center [231, 25] width 455 height 12
click at [93, 88] on div at bounding box center [89, 88] width 50 height 14
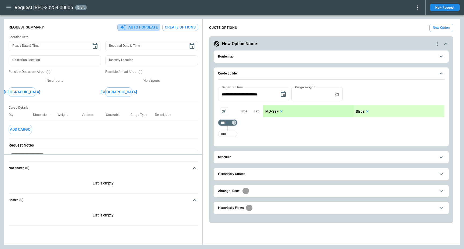
click at [139, 29] on button "Auto Populate" at bounding box center [138, 27] width 43 height 7
type textarea "*"
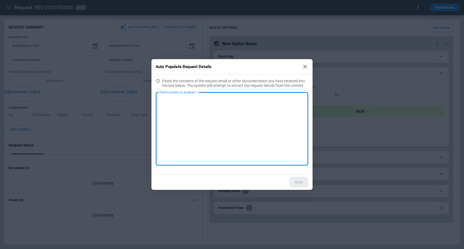
paste textarea "**********"
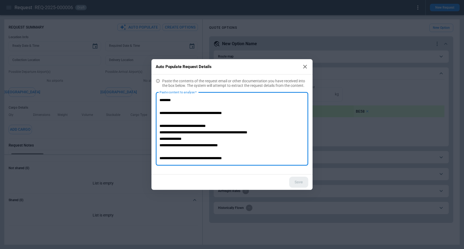
scroll to position [70, 0]
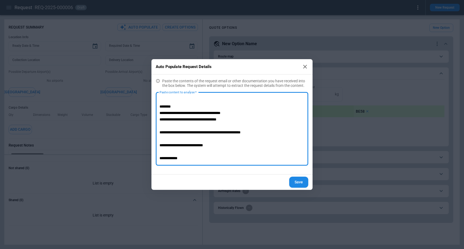
type textarea "**********"
click at [302, 182] on button "Save" at bounding box center [298, 181] width 19 height 11
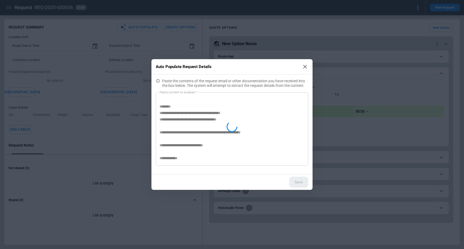
type textarea "*"
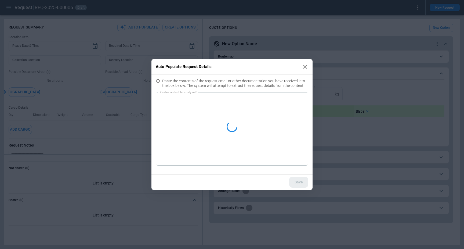
scroll to position [0, 0]
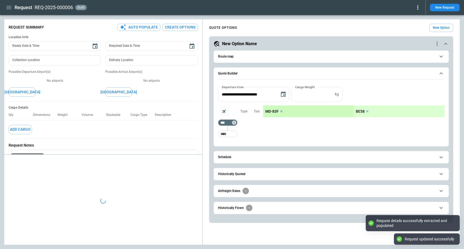
type textarea "*"
type input "**********"
type input "***"
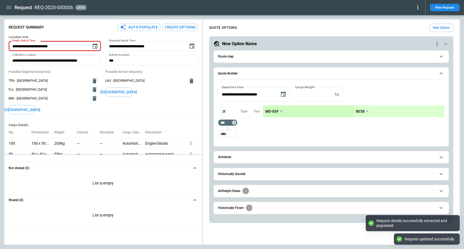
click at [181, 27] on button "Create Options" at bounding box center [179, 27] width 35 height 7
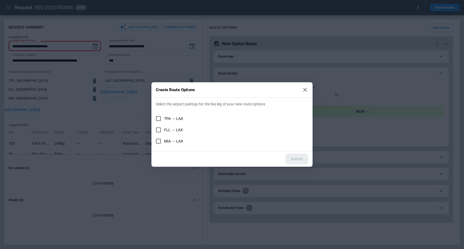
click at [168, 130] on span "FLL → LAX" at bounding box center [173, 129] width 19 height 5
click at [170, 143] on span "MIA → LAX" at bounding box center [173, 141] width 19 height 5
click at [176, 119] on span "TPA → LAX" at bounding box center [173, 118] width 19 height 5
click at [301, 156] on button "Submit" at bounding box center [296, 158] width 23 height 11
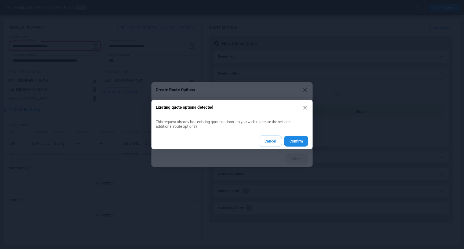
click at [293, 143] on button "Confirm" at bounding box center [296, 141] width 24 height 11
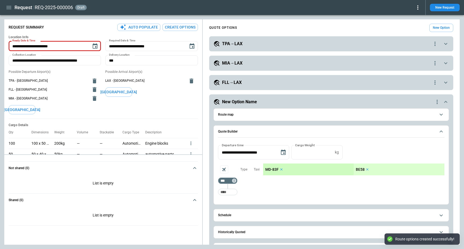
click at [256, 105] on div "New Option Name" at bounding box center [323, 101] width 220 height 6
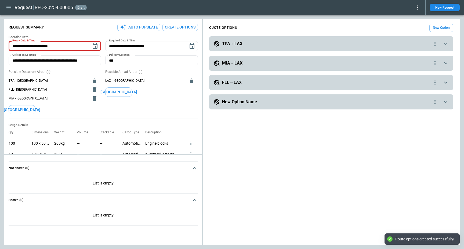
click at [239, 38] on div "**********" at bounding box center [331, 43] width 244 height 15
click at [239, 41] on h5 "TPA→LAX" at bounding box center [232, 44] width 20 height 6
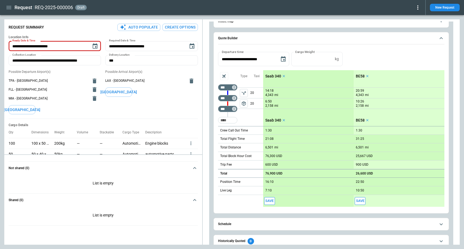
scroll to position [42, 0]
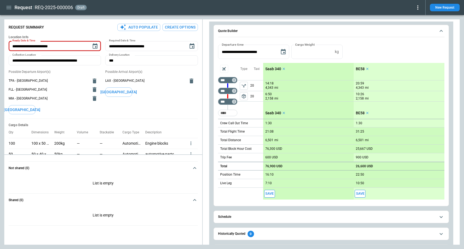
click at [266, 195] on button "Save" at bounding box center [269, 193] width 11 height 8
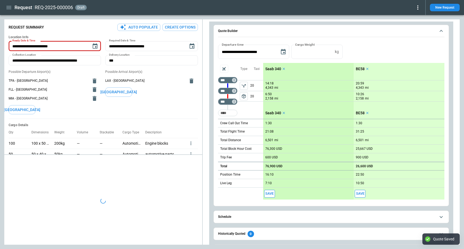
click at [360, 194] on button "Save" at bounding box center [360, 193] width 11 height 8
click at [16, 194] on icon "Copy quote content" at bounding box center [14, 192] width 5 height 5
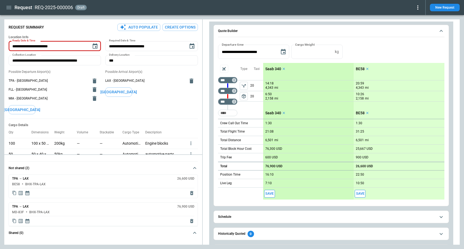
click at [223, 69] on icon "Aircraft selection" at bounding box center [224, 69] width 6 height 6
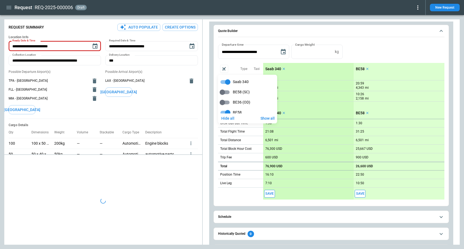
click at [223, 68] on div at bounding box center [232, 124] width 464 height 249
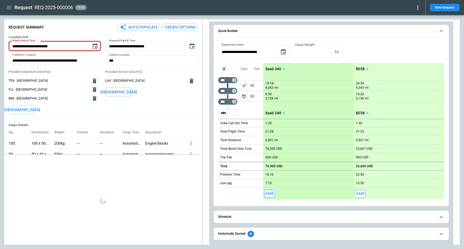
click at [398, 50] on div "**********" at bounding box center [331, 52] width 226 height 14
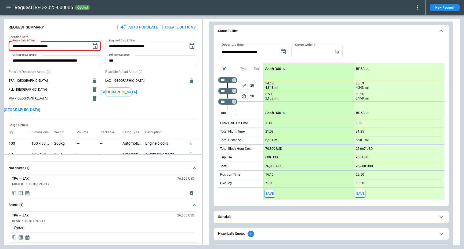
type textarea "*"
click at [9, 10] on icon "button" at bounding box center [9, 7] width 6 height 6
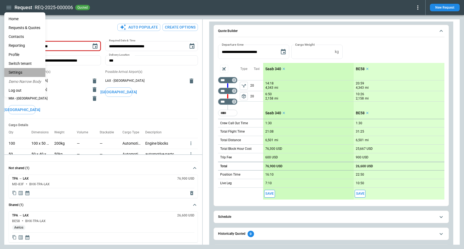
click at [29, 70] on li "Settings" at bounding box center [24, 72] width 41 height 9
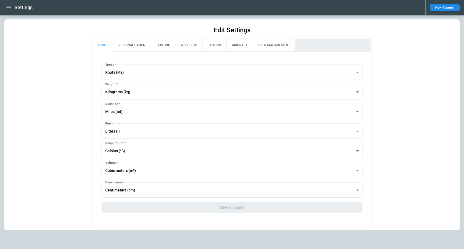
click at [244, 42] on button "AIRCRAFT" at bounding box center [239, 45] width 26 height 13
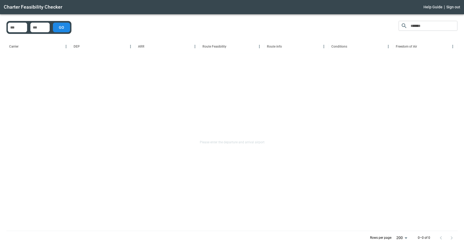
click at [15, 30] on input "No airport exists" at bounding box center [17, 27] width 17 height 5
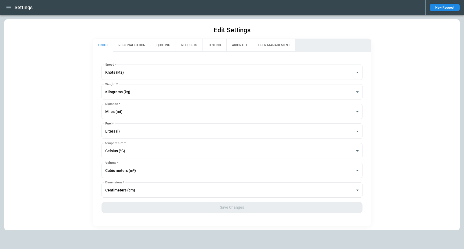
click at [256, 46] on button "USER MANAGEMENT" at bounding box center [274, 45] width 43 height 13
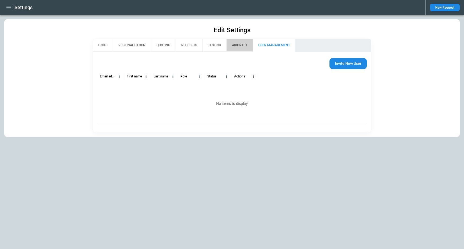
click at [239, 45] on button "AIRCRAFT" at bounding box center [239, 45] width 26 height 13
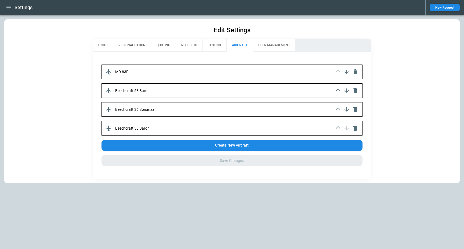
click at [156, 93] on div "Beechcraft 58 Baron" at bounding box center [231, 90] width 261 height 14
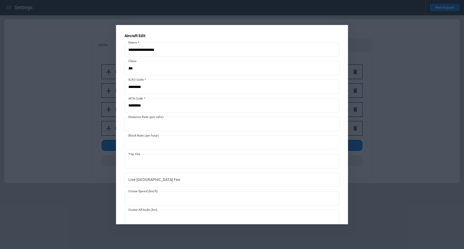
click at [67, 135] on div at bounding box center [232, 124] width 464 height 249
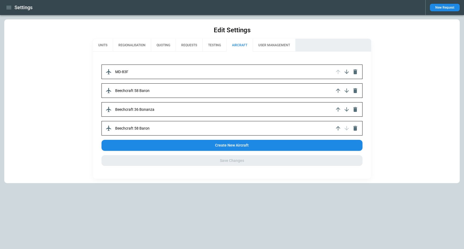
click at [116, 70] on p "MD-83F" at bounding box center [121, 72] width 13 height 5
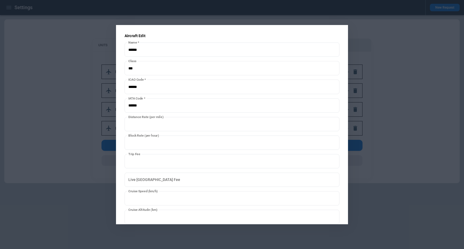
click at [69, 115] on div at bounding box center [232, 124] width 464 height 249
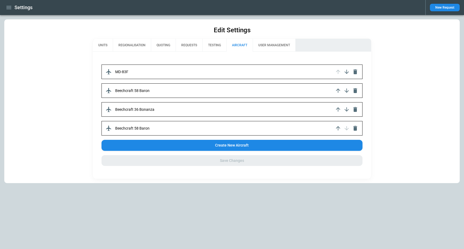
click at [12, 5] on icon "button" at bounding box center [9, 7] width 6 height 6
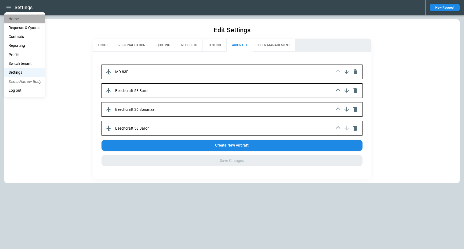
click at [18, 15] on li "Home" at bounding box center [24, 18] width 41 height 9
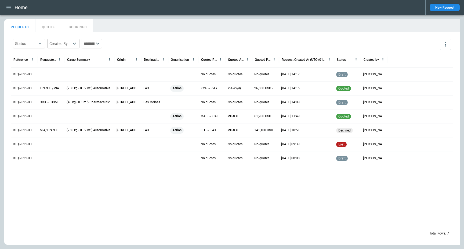
click at [107, 87] on p "(250 kg - 0.32 m³) Automotive" at bounding box center [88, 88] width 43 height 5
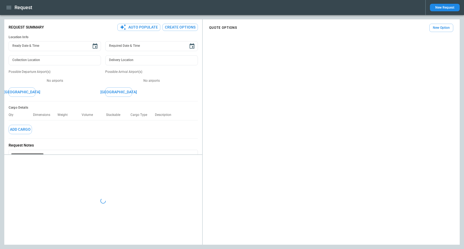
type input "**********"
type input "***"
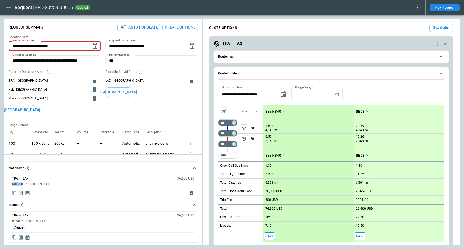
drag, startPoint x: 13, startPoint y: 185, endPoint x: 22, endPoint y: 185, distance: 8.9
click at [22, 185] on h6 "MD-83F" at bounding box center [18, 183] width 12 height 3
click at [34, 185] on h6 "BHX-TPA-LAX" at bounding box center [39, 183] width 20 height 3
click at [15, 193] on icon "Copy quote content" at bounding box center [14, 192] width 5 height 5
click at [436, 30] on button "New Option" at bounding box center [441, 28] width 24 height 8
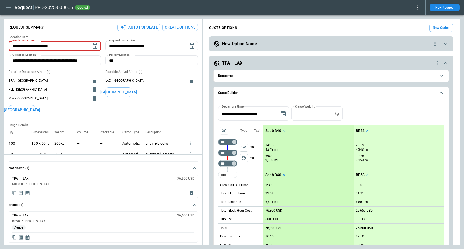
click at [291, 44] on div "New Option Name" at bounding box center [322, 44] width 218 height 6
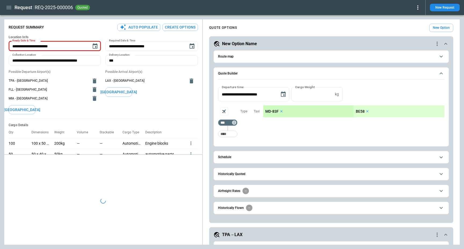
click at [436, 44] on icon "quote-option-actions" at bounding box center [437, 44] width 6 height 6
type textarea "*"
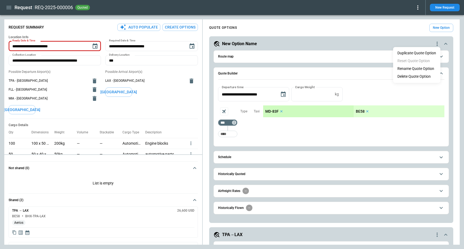
click at [423, 75] on li "Delete Quote Option" at bounding box center [416, 76] width 47 height 8
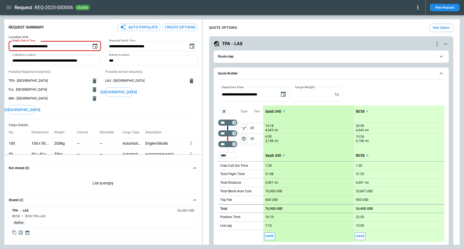
scroll to position [33, 0]
click at [10, 5] on icon "button" at bounding box center [9, 7] width 6 height 6
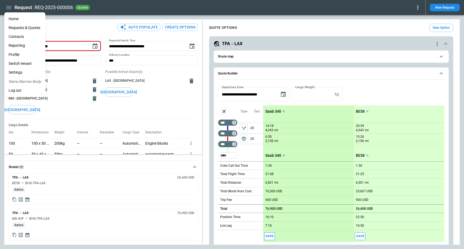
click at [13, 19] on li "Home" at bounding box center [24, 18] width 41 height 9
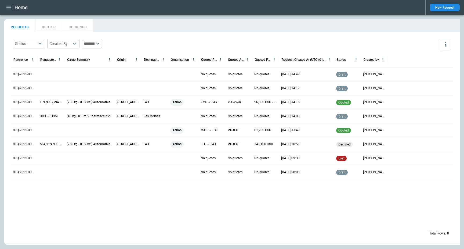
click at [187, 115] on div at bounding box center [183, 116] width 30 height 14
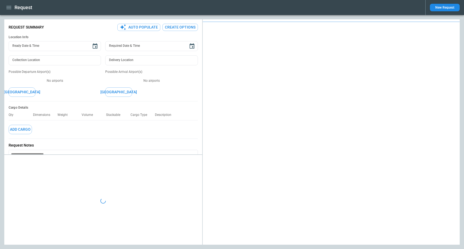
type textarea "*"
type input "**********"
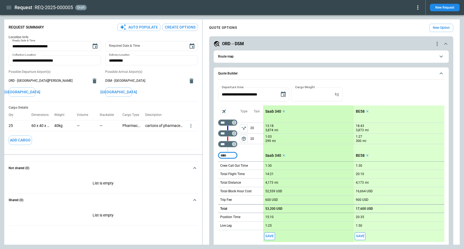
scroll to position [102, 0]
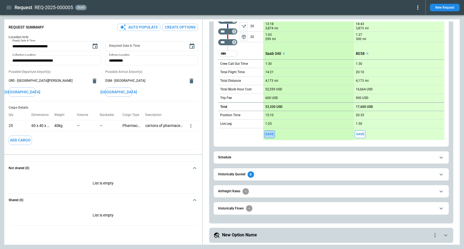
click at [272, 133] on button "Save" at bounding box center [269, 134] width 11 height 8
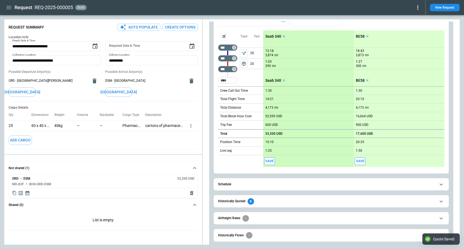
scroll to position [75, 0]
type textarea "*"
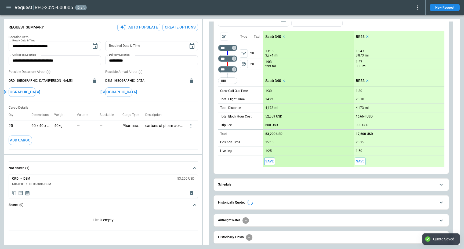
click at [16, 191] on icon "Copy quote content" at bounding box center [13, 193] width 3 height 4
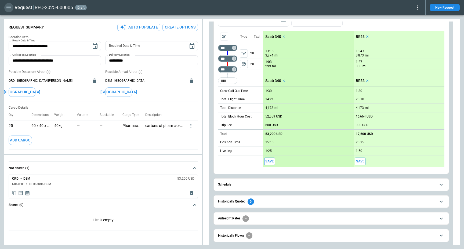
click at [11, 7] on icon "button" at bounding box center [9, 7] width 6 height 6
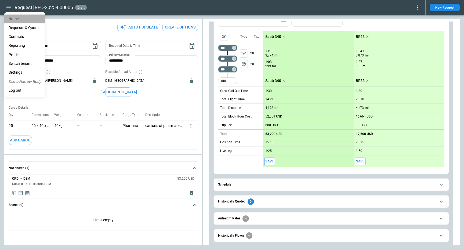
click at [19, 16] on li "Home" at bounding box center [24, 18] width 41 height 9
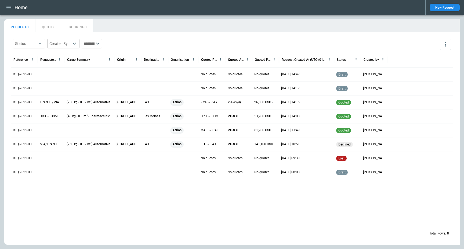
click at [79, 90] on div at bounding box center [89, 88] width 50 height 14
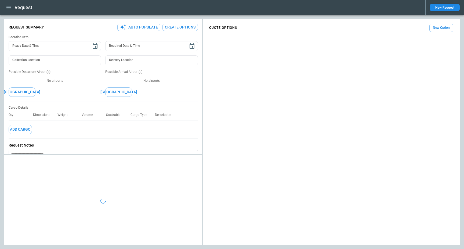
type textarea "*"
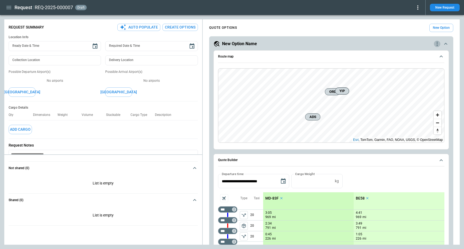
click at [437, 46] on icon "quote-option-actions" at bounding box center [436, 44] width 1 height 4
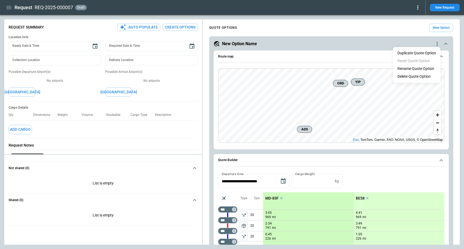
click at [424, 75] on li "Delete Quote Option" at bounding box center [416, 76] width 47 height 8
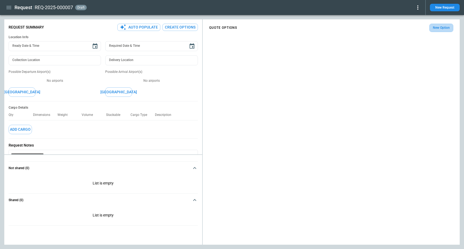
click at [436, 27] on button "New Option" at bounding box center [441, 28] width 24 height 8
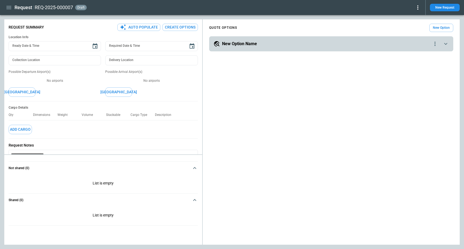
click at [249, 41] on h5 "New Option Name" at bounding box center [239, 44] width 35 height 6
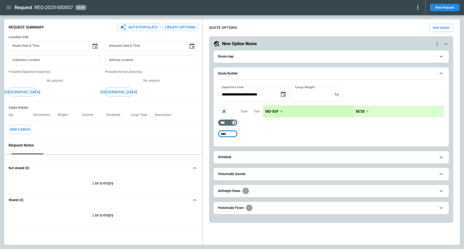
click at [226, 132] on input "Too short" at bounding box center [227, 134] width 17 height 10
type input "***"
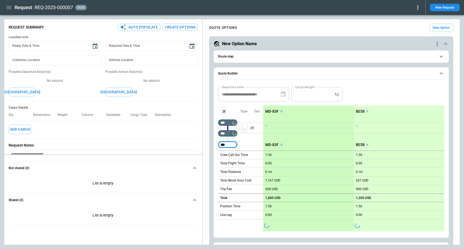
type input "***"
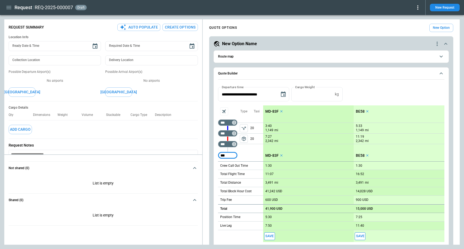
type input "***"
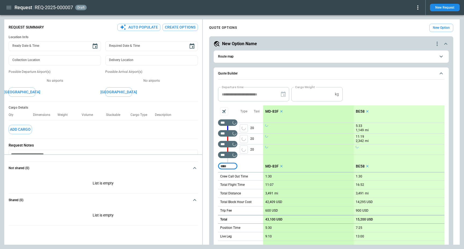
click at [246, 163] on div "Type" at bounding box center [243, 138] width 13 height 67
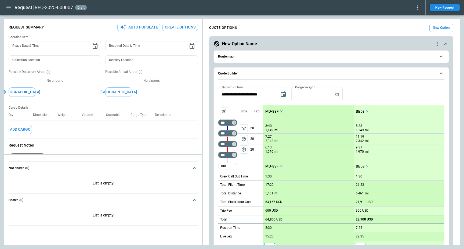
click at [242, 152] on button "package_2" at bounding box center [244, 149] width 8 height 8
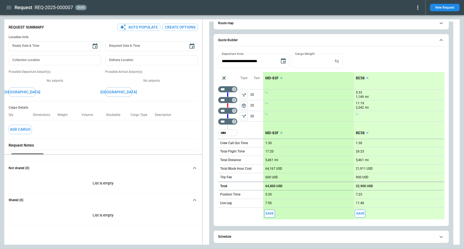
scroll to position [38, 0]
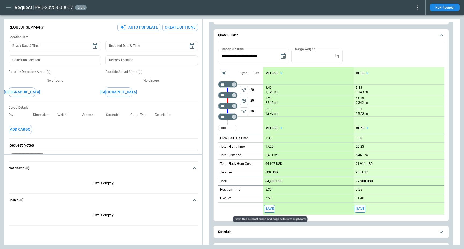
click at [269, 209] on button "Save" at bounding box center [269, 208] width 11 height 8
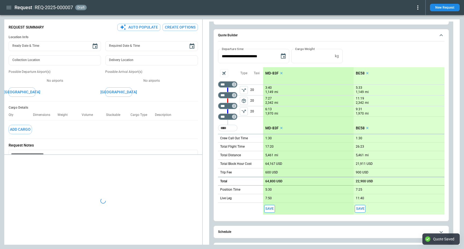
type textarea "*"
click at [15, 192] on icon "Copy quote content" at bounding box center [14, 192] width 5 height 5
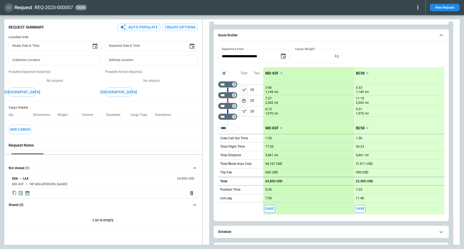
click at [11, 10] on icon "button" at bounding box center [9, 7] width 6 height 6
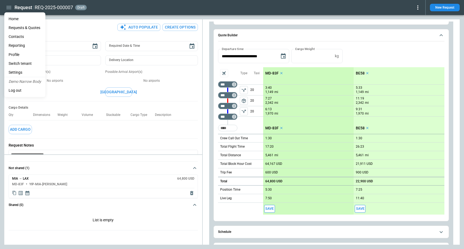
click at [15, 16] on li "Home" at bounding box center [24, 18] width 41 height 9
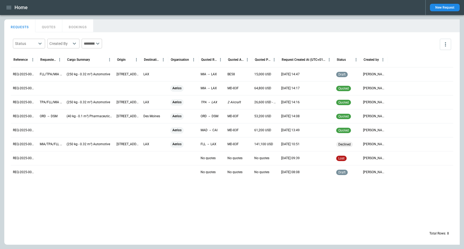
click at [126, 215] on div at bounding box center [232, 202] width 442 height 47
click at [9, 8] on icon "button" at bounding box center [8, 7] width 5 height 3
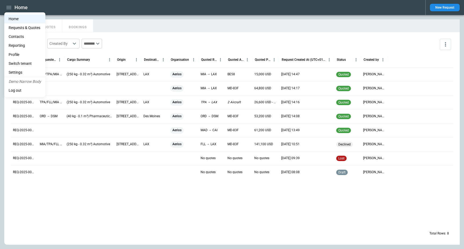
click at [25, 45] on li "Reporting" at bounding box center [24, 45] width 41 height 9
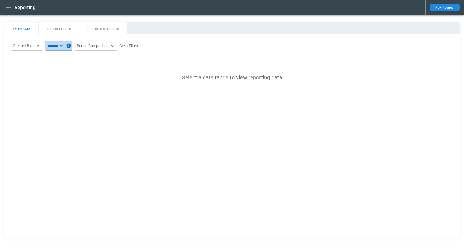
click at [57, 44] on input "text" at bounding box center [51, 46] width 13 height 10
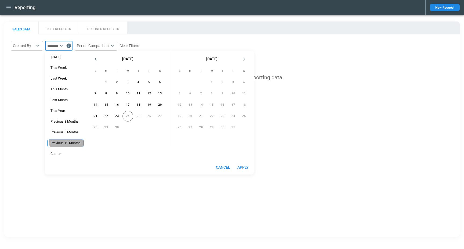
click at [71, 139] on div "Previous 12 Months" at bounding box center [65, 142] width 36 height 9
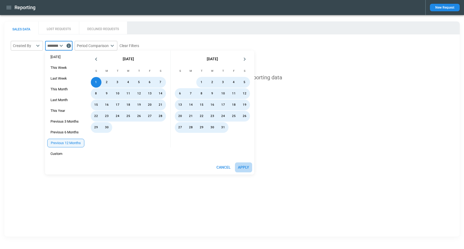
click at [248, 169] on button "Apply" at bounding box center [243, 167] width 17 height 10
type input "**********"
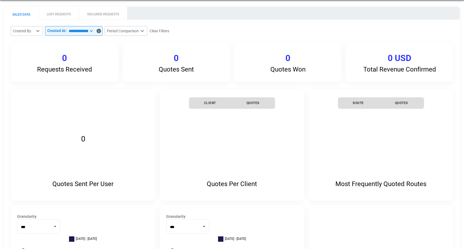
scroll to position [15, 0]
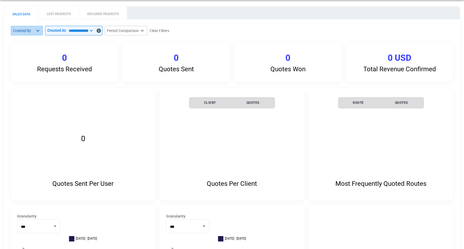
click at [25, 31] on body "**********" at bounding box center [232, 109] width 464 height 249
click at [83, 72] on div at bounding box center [232, 124] width 464 height 249
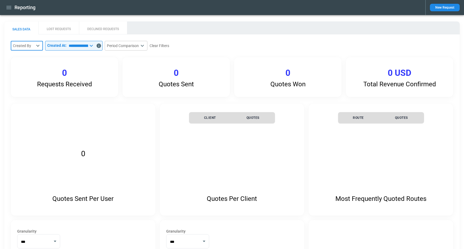
click at [10, 7] on icon "button" at bounding box center [9, 7] width 6 height 6
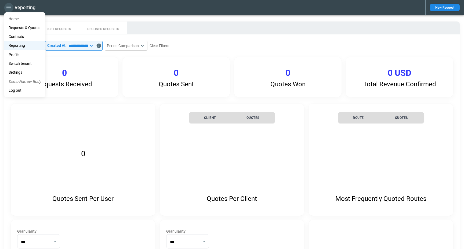
click at [10, 7] on div at bounding box center [232, 124] width 464 height 249
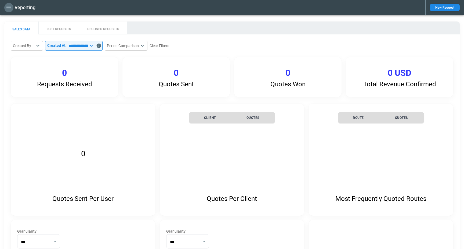
click at [10, 6] on icon "button" at bounding box center [9, 7] width 6 height 6
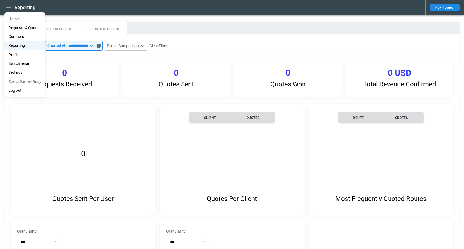
click at [35, 66] on li "Switch tenant" at bounding box center [24, 63] width 41 height 9
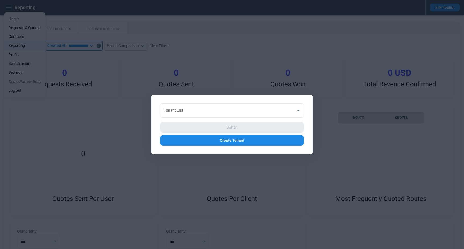
click at [207, 161] on div at bounding box center [232, 124] width 464 height 249
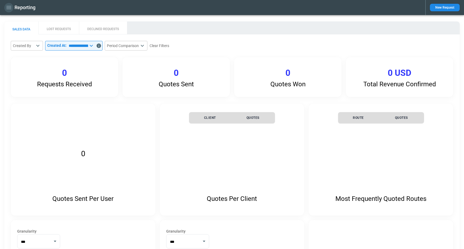
click at [7, 6] on icon "button" at bounding box center [9, 7] width 6 height 6
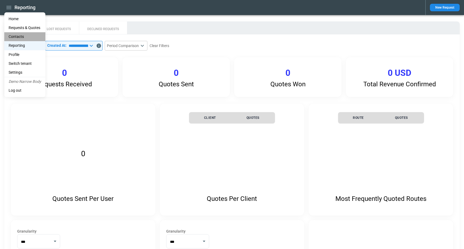
click at [25, 38] on li "Contacts" at bounding box center [24, 36] width 41 height 9
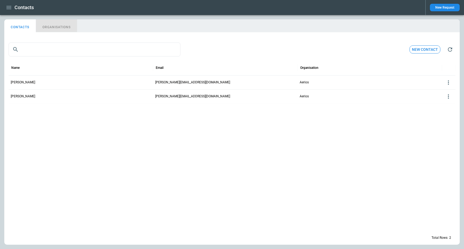
click at [61, 27] on button "ORGANISATIONS" at bounding box center [56, 25] width 41 height 13
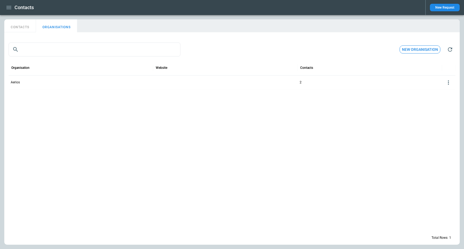
click at [31, 86] on div "Aerios" at bounding box center [81, 82] width 144 height 14
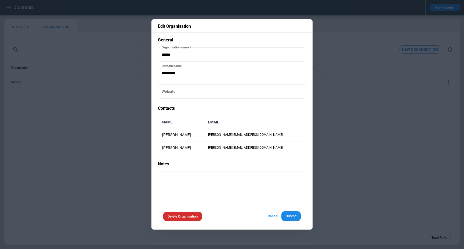
click at [271, 217] on button "Cancel" at bounding box center [272, 216] width 17 height 10
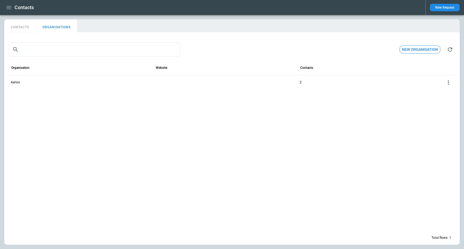
click at [10, 7] on icon "button" at bounding box center [8, 7] width 5 height 3
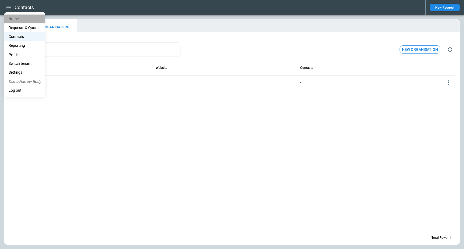
click at [20, 20] on li "Home" at bounding box center [24, 18] width 41 height 9
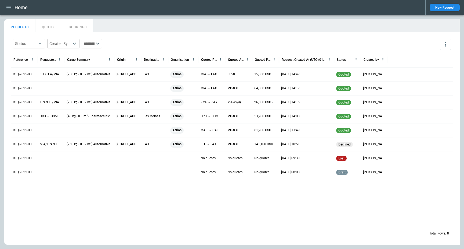
click at [21, 70] on div "REQ-2025-000008" at bounding box center [24, 74] width 27 height 14
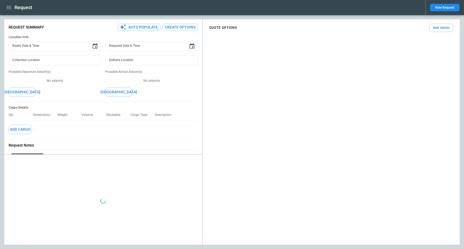
type input "**********"
type input "***"
type textarea "*"
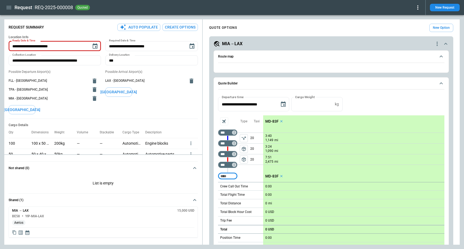
type input "**********"
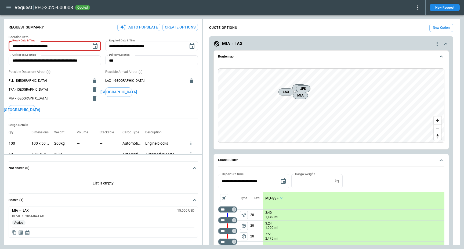
click at [419, 7] on icon at bounding box center [417, 7] width 6 height 6
click at [415, 27] on button "Lost" at bounding box center [412, 25] width 18 height 8
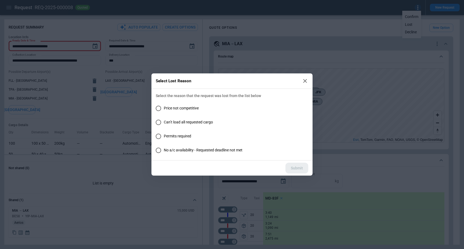
click at [305, 80] on icon at bounding box center [305, 81] width 4 height 4
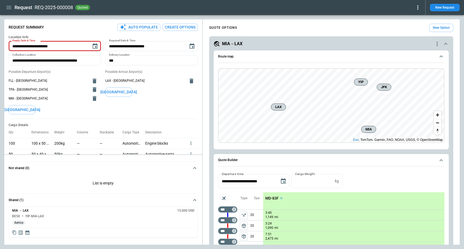
click at [415, 9] on icon at bounding box center [417, 7] width 6 height 6
click at [413, 16] on button "Confirm" at bounding box center [412, 17] width 18 height 8
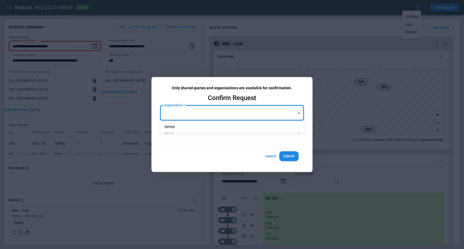
click at [242, 113] on body "**********" at bounding box center [232, 124] width 464 height 249
click at [228, 127] on li "Aerios" at bounding box center [232, 127] width 144 height 8
type input "**********"
click at [222, 132] on body "**********" at bounding box center [232, 124] width 464 height 249
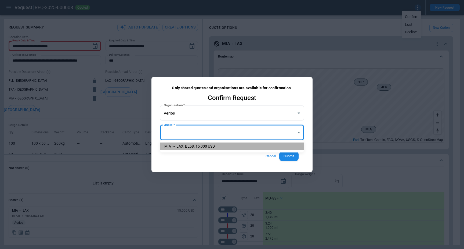
click at [218, 144] on li "MIA → LAX, BE58, 15,000 USD" at bounding box center [232, 146] width 144 height 8
type input "**********"
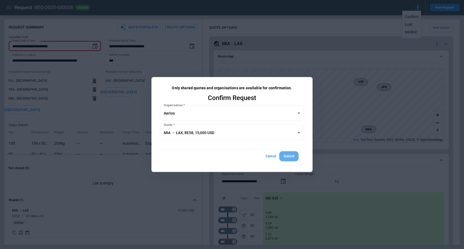
click at [285, 153] on button "Submit" at bounding box center [288, 156] width 19 height 10
type textarea "*"
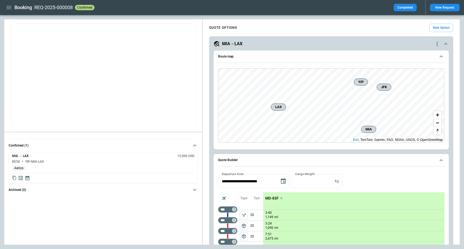
click at [250, 44] on div "MIA→LAX" at bounding box center [323, 44] width 220 height 6
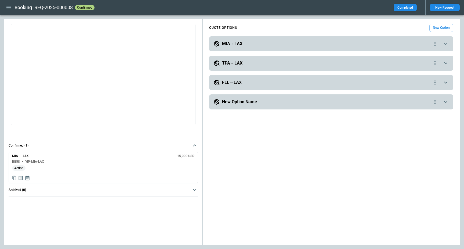
click at [8, 8] on icon "button" at bounding box center [8, 7] width 5 height 3
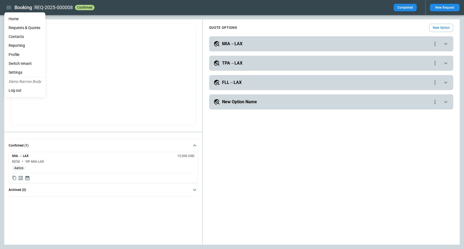
click at [13, 20] on li "Home" at bounding box center [24, 18] width 41 height 9
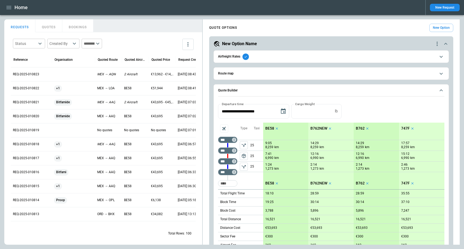
scroll to position [528, 0]
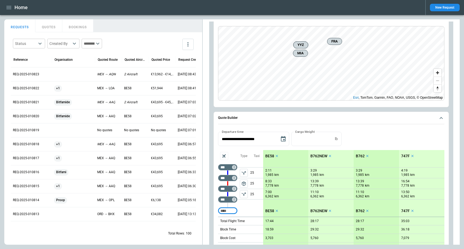
click at [32, 104] on div "REQ-2025-010821" at bounding box center [31, 102] width 41 height 14
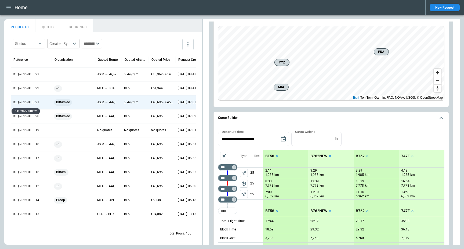
click at [31, 102] on p "REQ-2025-010821" at bounding box center [26, 102] width 26 height 5
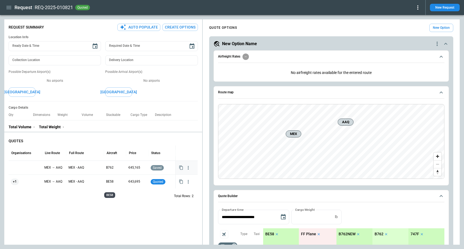
type textarea "*"
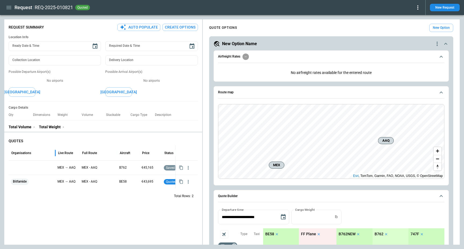
drag, startPoint x: 41, startPoint y: 152, endPoint x: 54, endPoint y: 152, distance: 13.2
click at [54, 152] on div at bounding box center [55, 152] width 3 height 15
click at [273, 44] on div "New Option Name" at bounding box center [323, 44] width 220 height 6
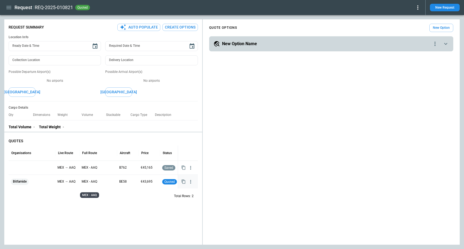
click at [88, 181] on p "MEX - AAQ" at bounding box center [90, 181] width 16 height 14
drag, startPoint x: 154, startPoint y: 184, endPoint x: 138, endPoint y: 182, distance: 16.4
click at [138, 182] on div "Bitfamide MEX → AAQ MEX - AAQ BE58 €43,695 quoted" at bounding box center [108, 181] width 198 height 14
click at [65, 217] on div "QUOTES Organisations Live Route Full Route Aircraft Price Status MEX → AAQ MEX …" at bounding box center [103, 189] width 198 height 110
